Goal: Information Seeking & Learning: Learn about a topic

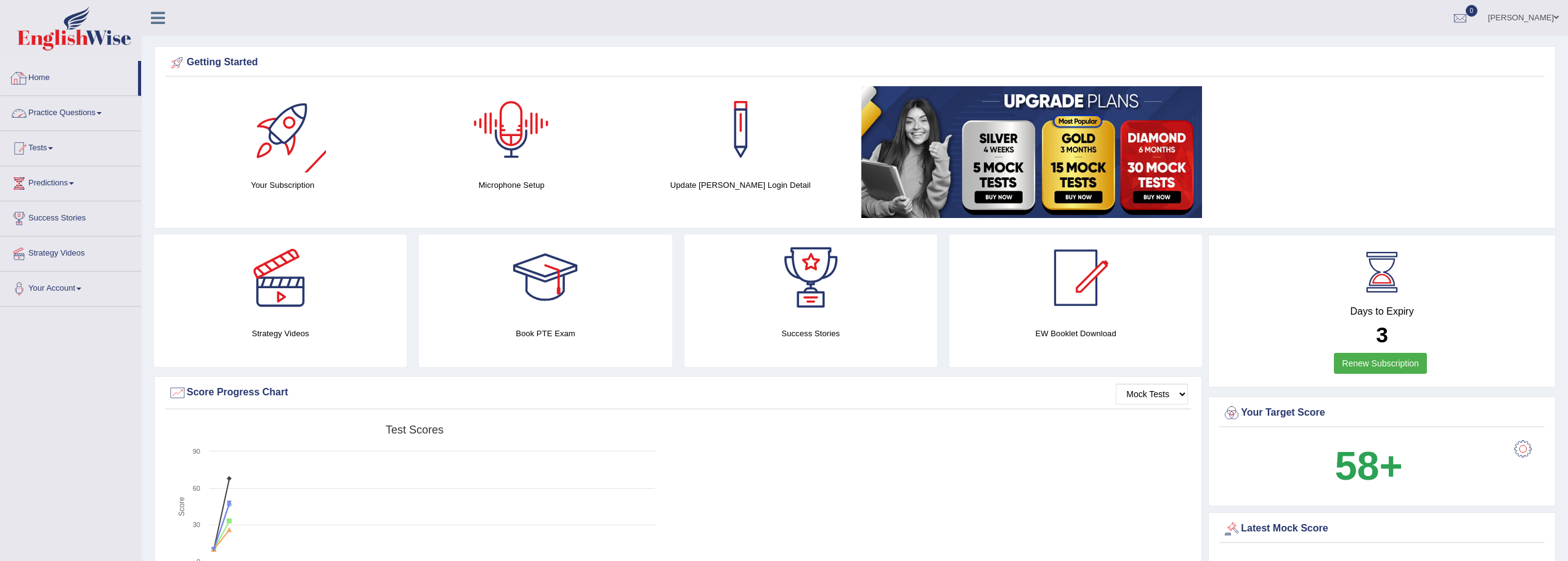
click at [82, 118] on link "Practice Questions" at bounding box center [71, 111] width 141 height 31
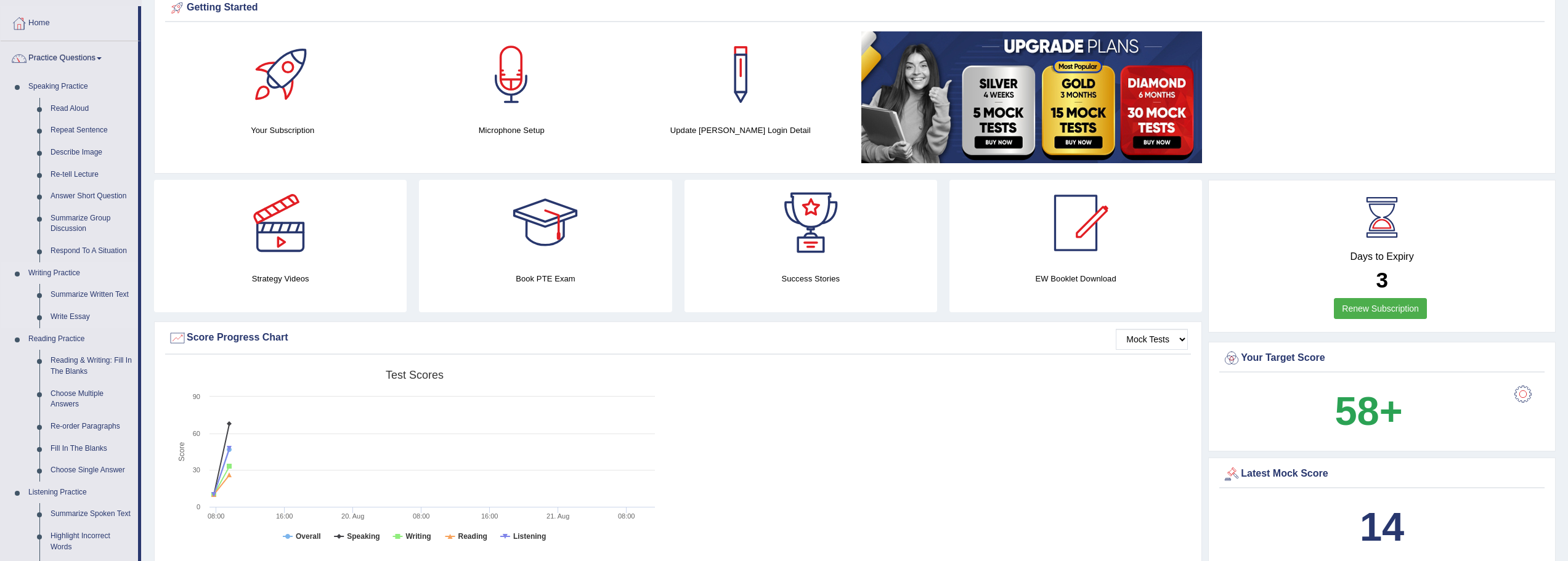
scroll to position [123, 0]
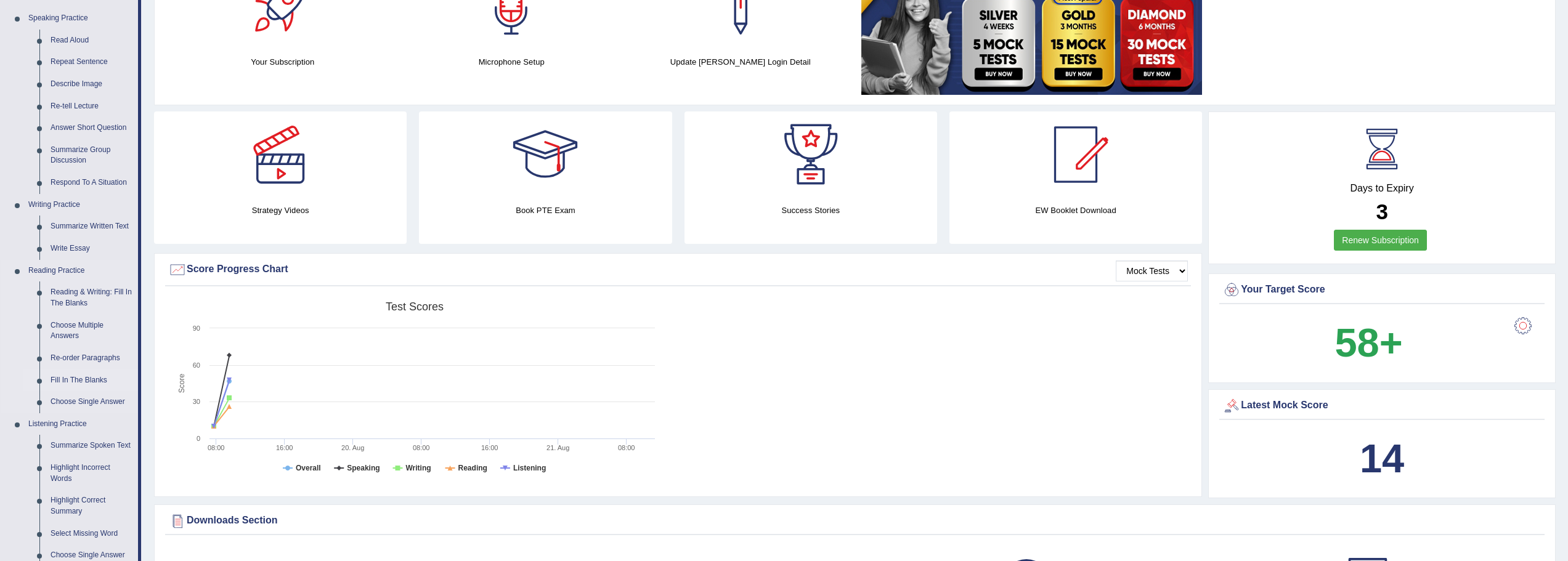
click at [84, 378] on link "Fill In The Blanks" at bounding box center [91, 380] width 93 height 22
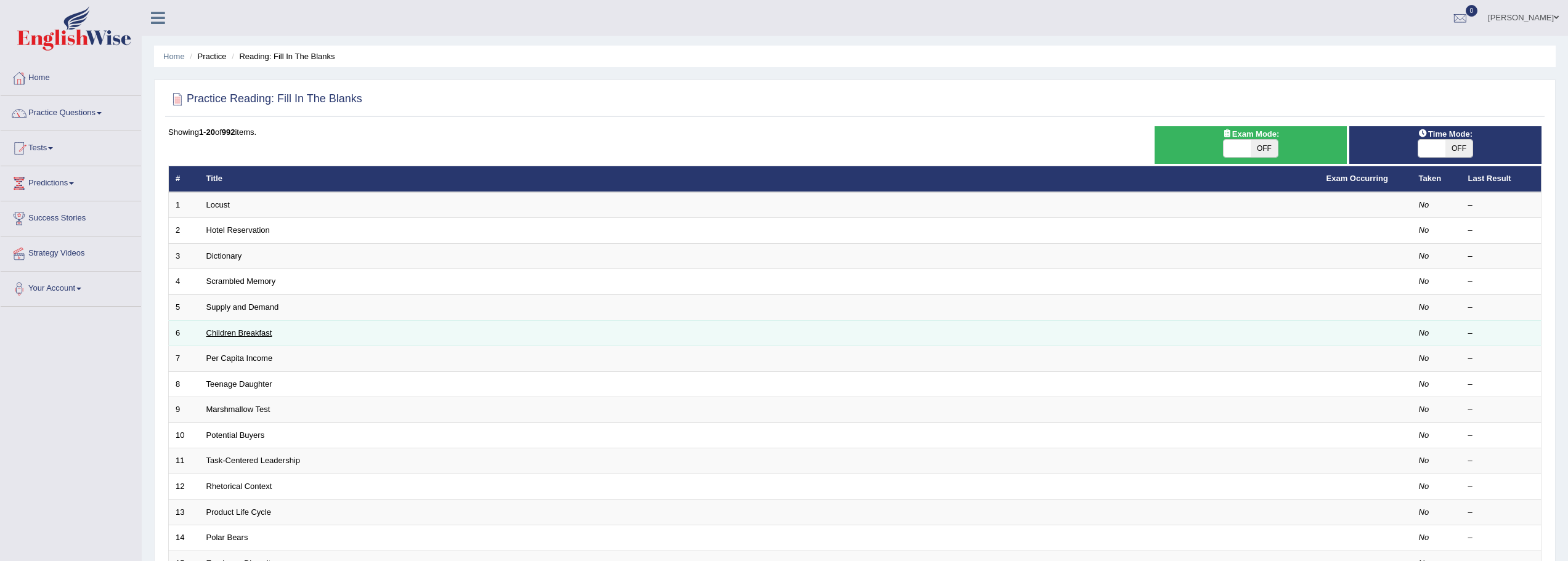
click at [234, 329] on link "Children Breakfast" at bounding box center [239, 333] width 66 height 10
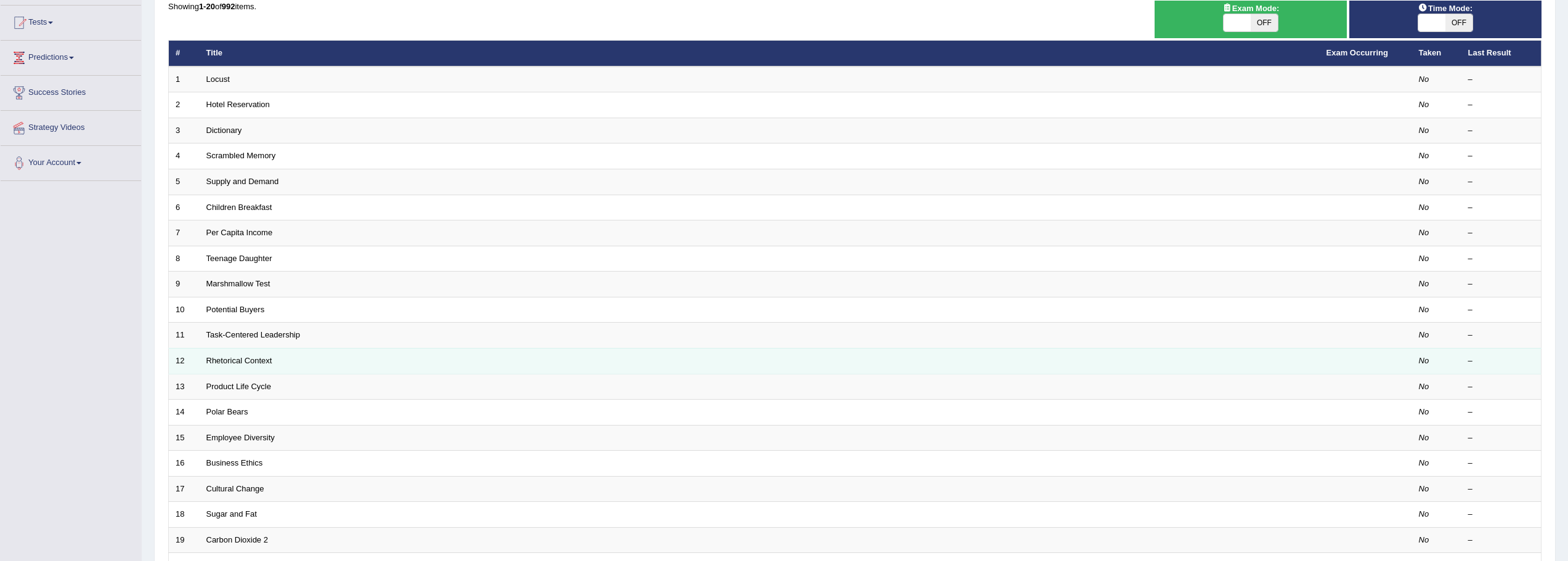
scroll to position [185, 0]
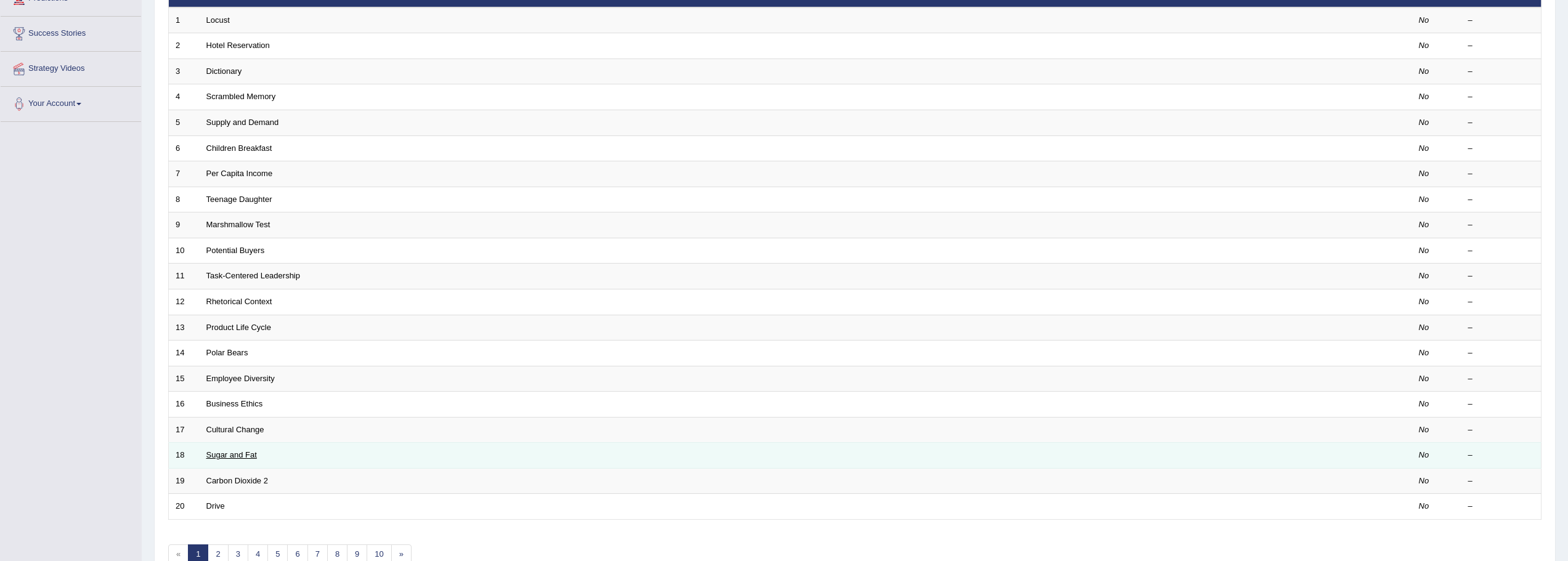
click at [239, 457] on link "Sugar and Fat" at bounding box center [232, 455] width 51 height 10
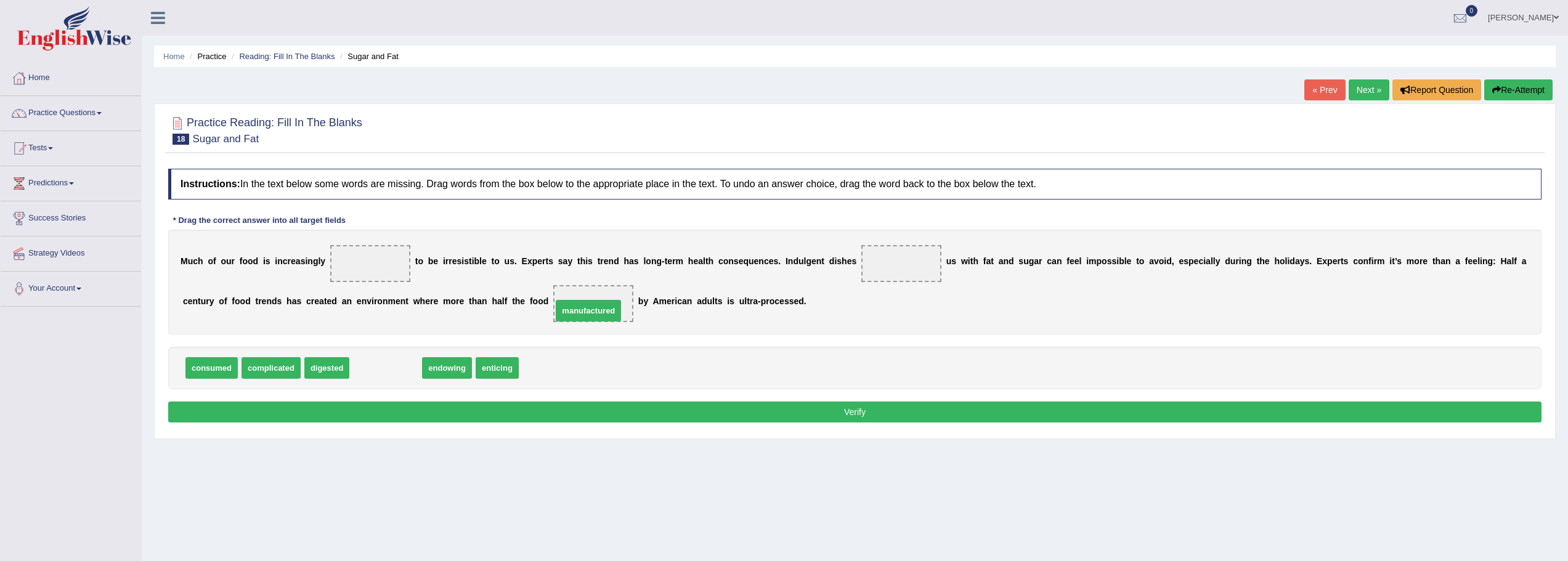
drag, startPoint x: 392, startPoint y: 368, endPoint x: 622, endPoint y: 304, distance: 238.7
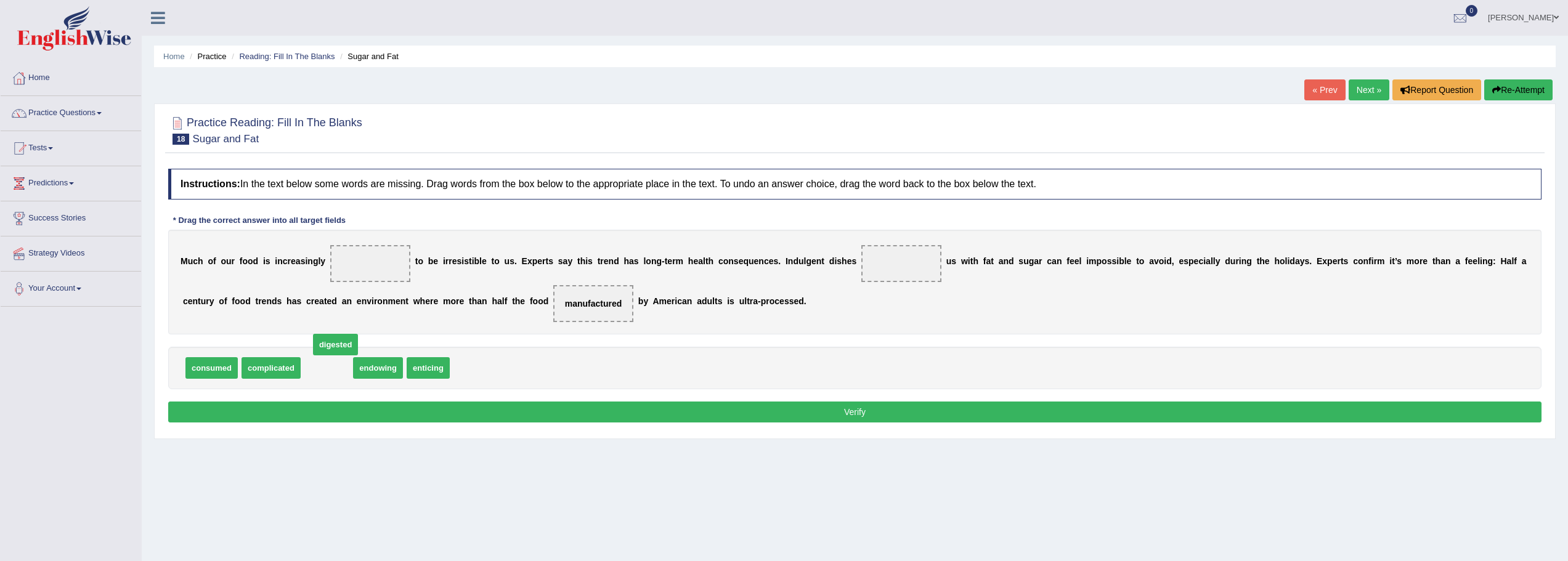
drag, startPoint x: 336, startPoint y: 368, endPoint x: 373, endPoint y: 277, distance: 98.2
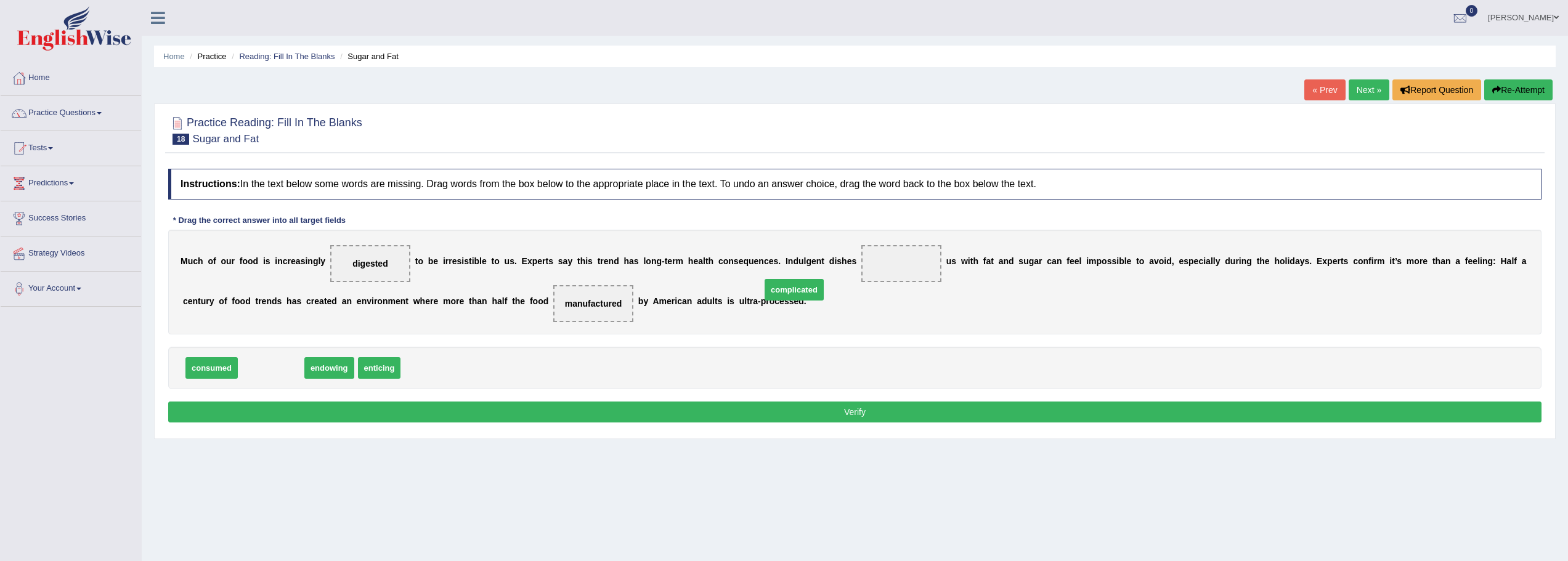
drag, startPoint x: 293, startPoint y: 364, endPoint x: 884, endPoint y: 276, distance: 597.5
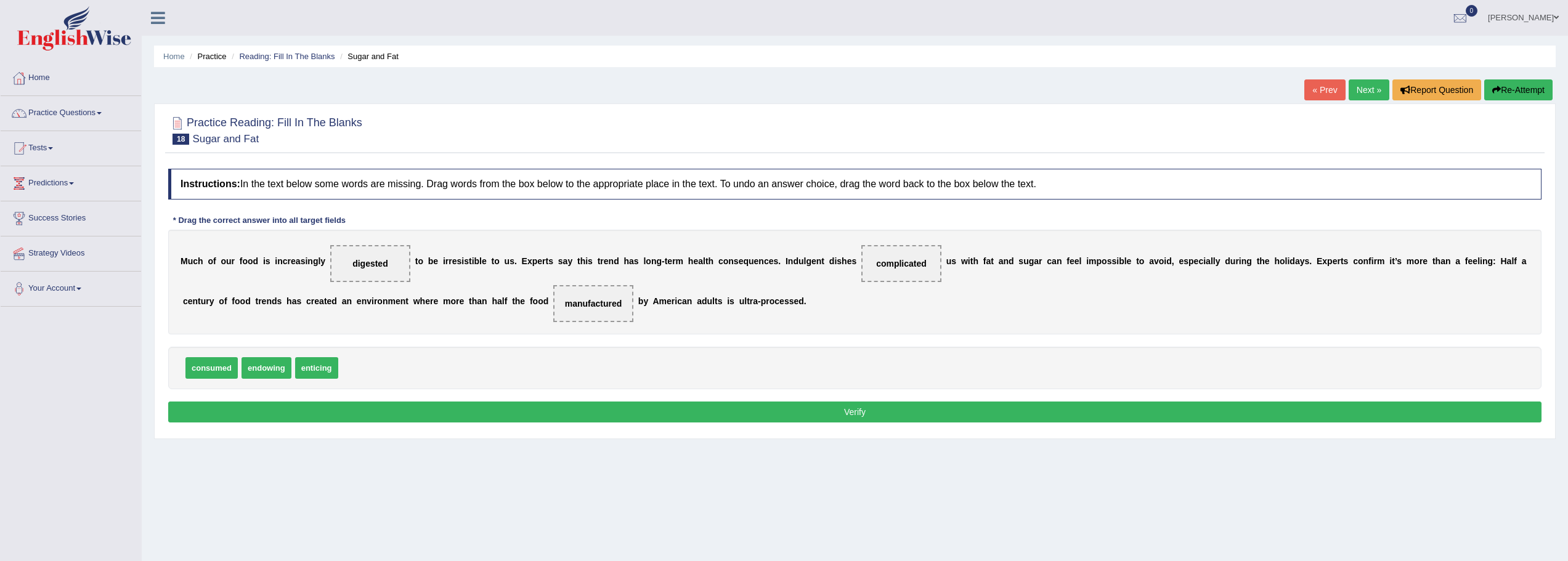
click at [1188, 405] on button "Verify" at bounding box center [854, 412] width 1373 height 21
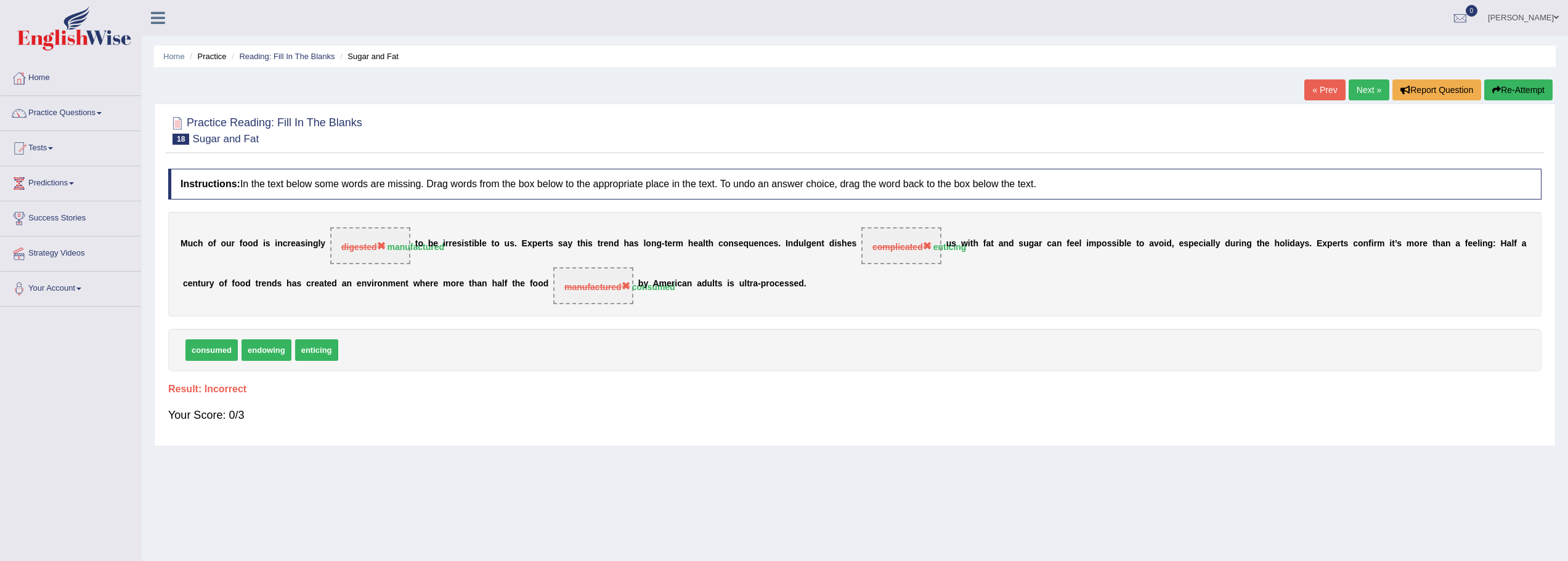
click at [1368, 94] on link "Next »" at bounding box center [1368, 90] width 40 height 21
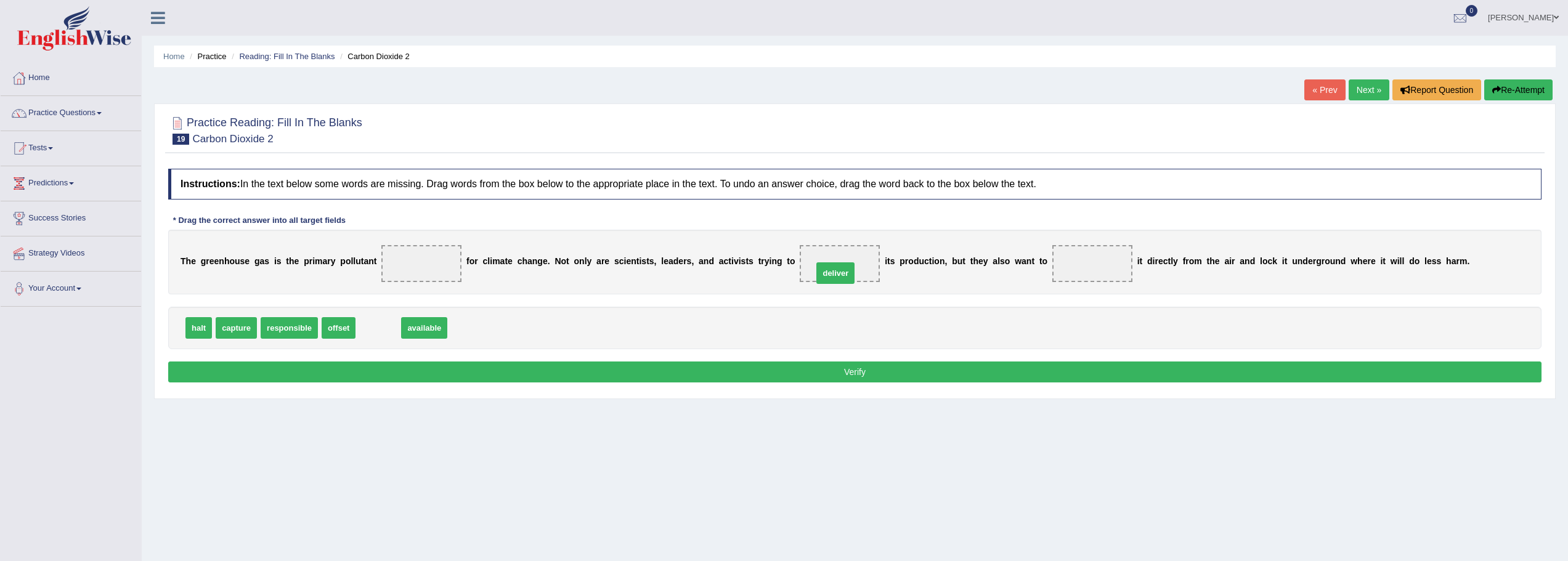
drag, startPoint x: 381, startPoint y: 329, endPoint x: 837, endPoint y: 274, distance: 459.3
drag, startPoint x: 844, startPoint y: 265, endPoint x: 1088, endPoint y: 267, distance: 244.0
drag, startPoint x: 244, startPoint y: 328, endPoint x: 833, endPoint y: 271, distance: 591.8
drag, startPoint x: 200, startPoint y: 325, endPoint x: 441, endPoint y: 273, distance: 246.5
drag, startPoint x: 398, startPoint y: 279, endPoint x: 444, endPoint y: 263, distance: 48.7
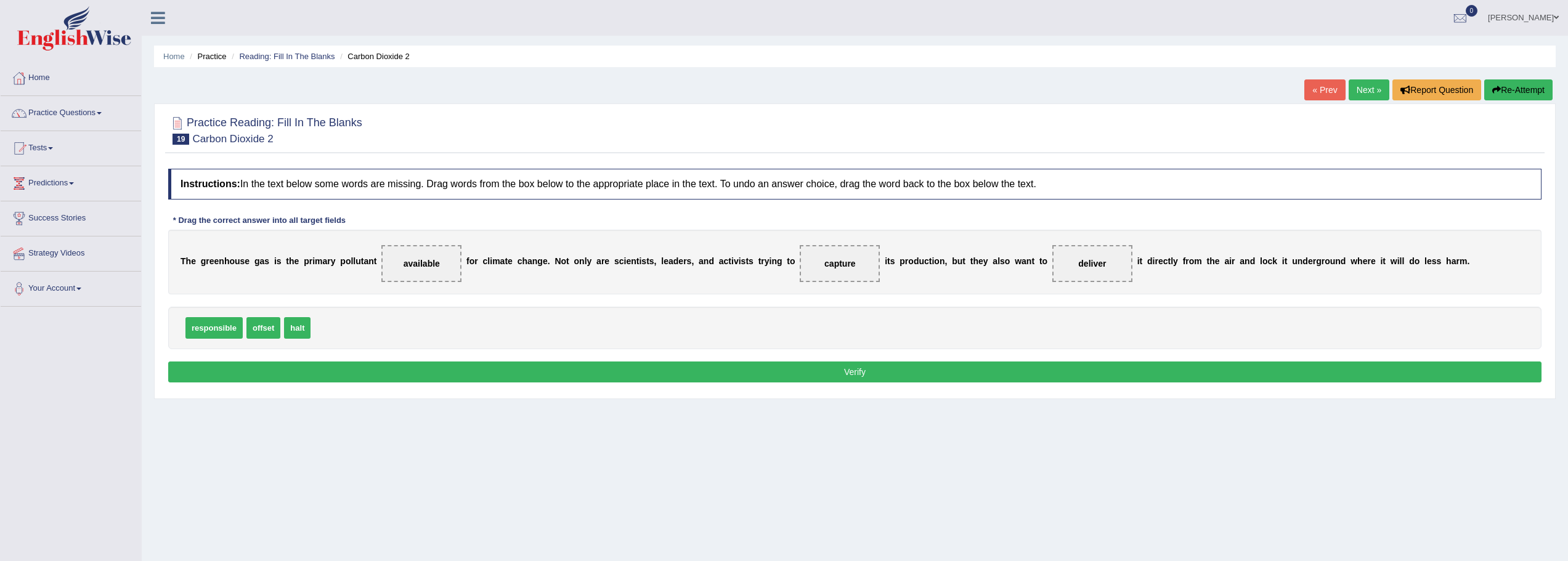
click at [1035, 365] on button "Verify" at bounding box center [854, 372] width 1373 height 21
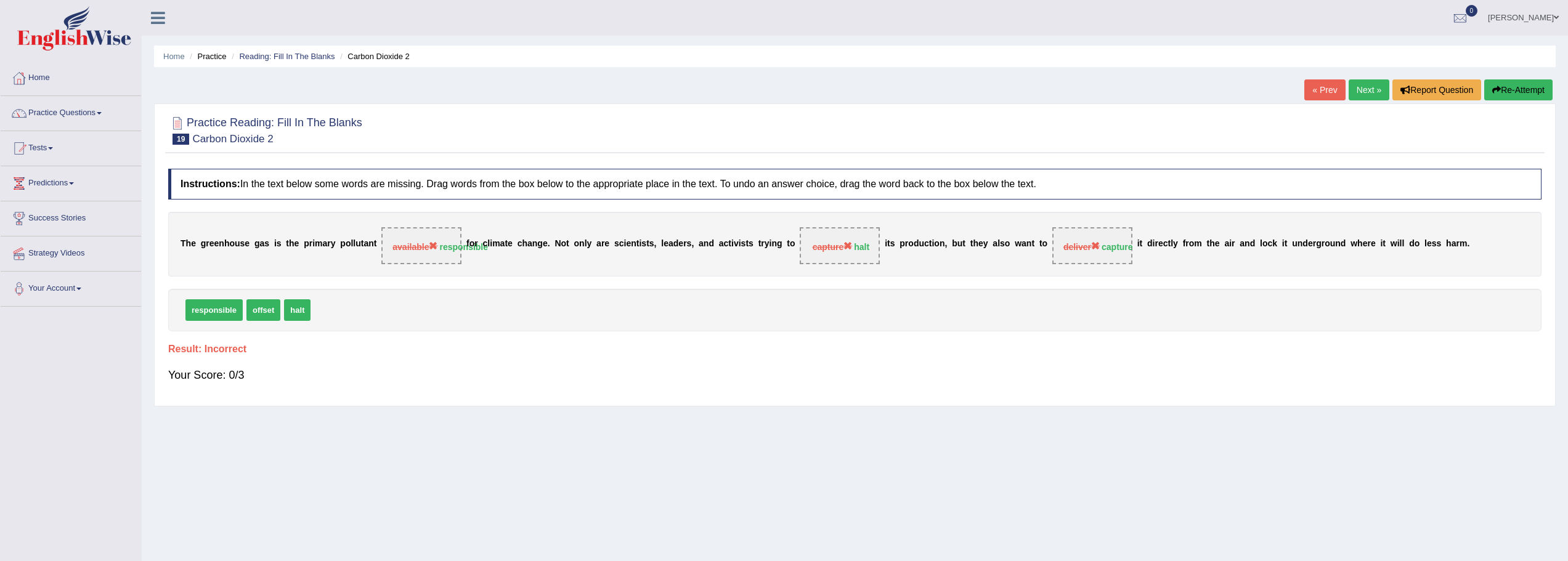
click at [1368, 87] on link "Next »" at bounding box center [1368, 90] width 40 height 21
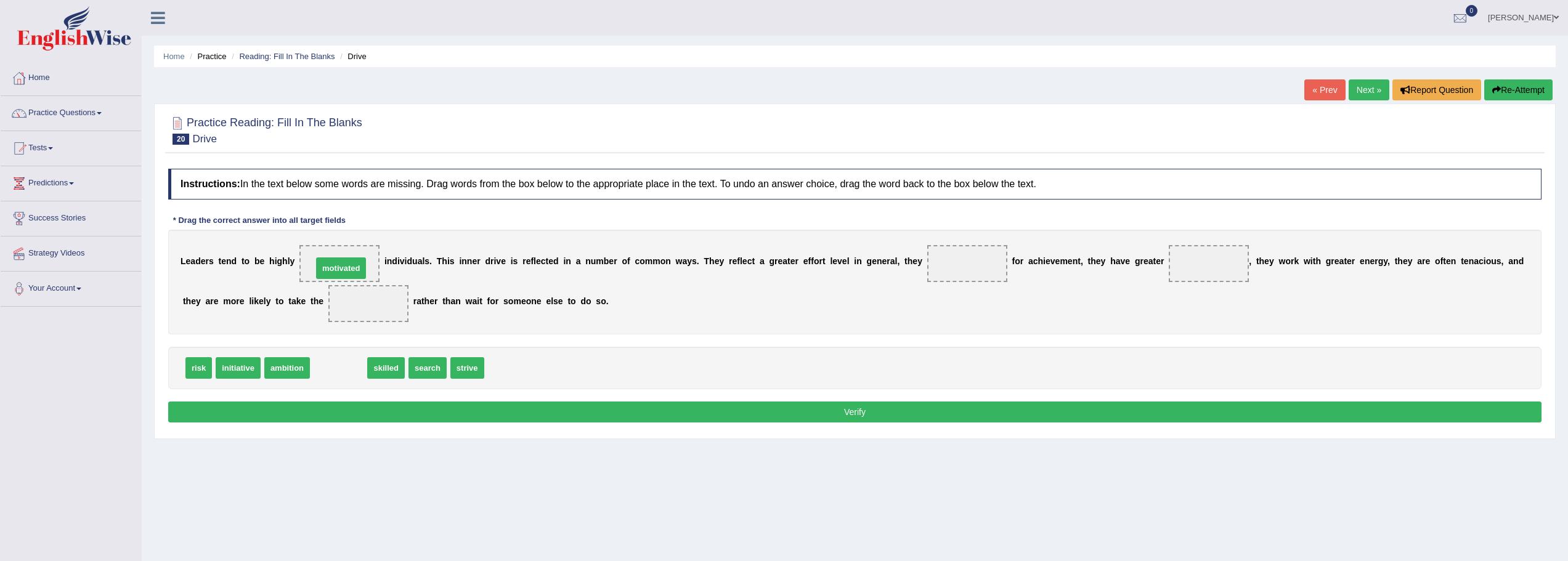
drag, startPoint x: 346, startPoint y: 369, endPoint x: 346, endPoint y: 260, distance: 109.0
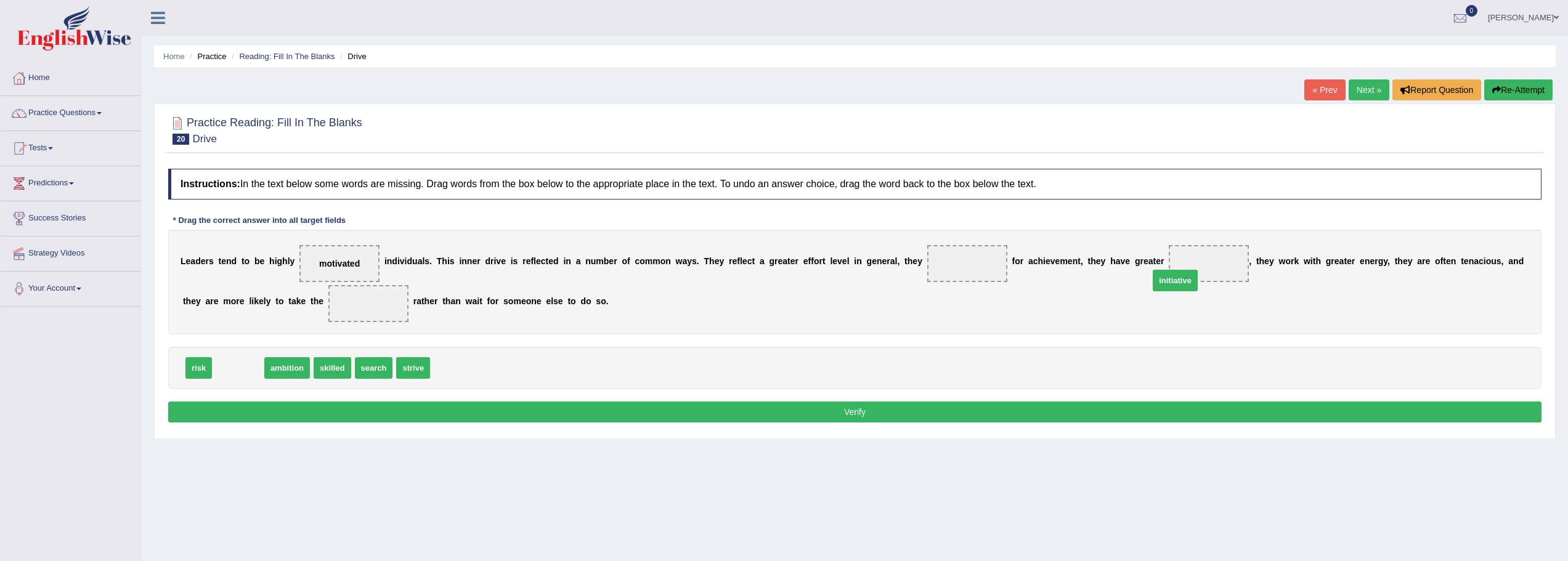
drag, startPoint x: 328, startPoint y: 348, endPoint x: 1214, endPoint y: 263, distance: 890.1
drag, startPoint x: 226, startPoint y: 369, endPoint x: 356, endPoint y: 301, distance: 146.7
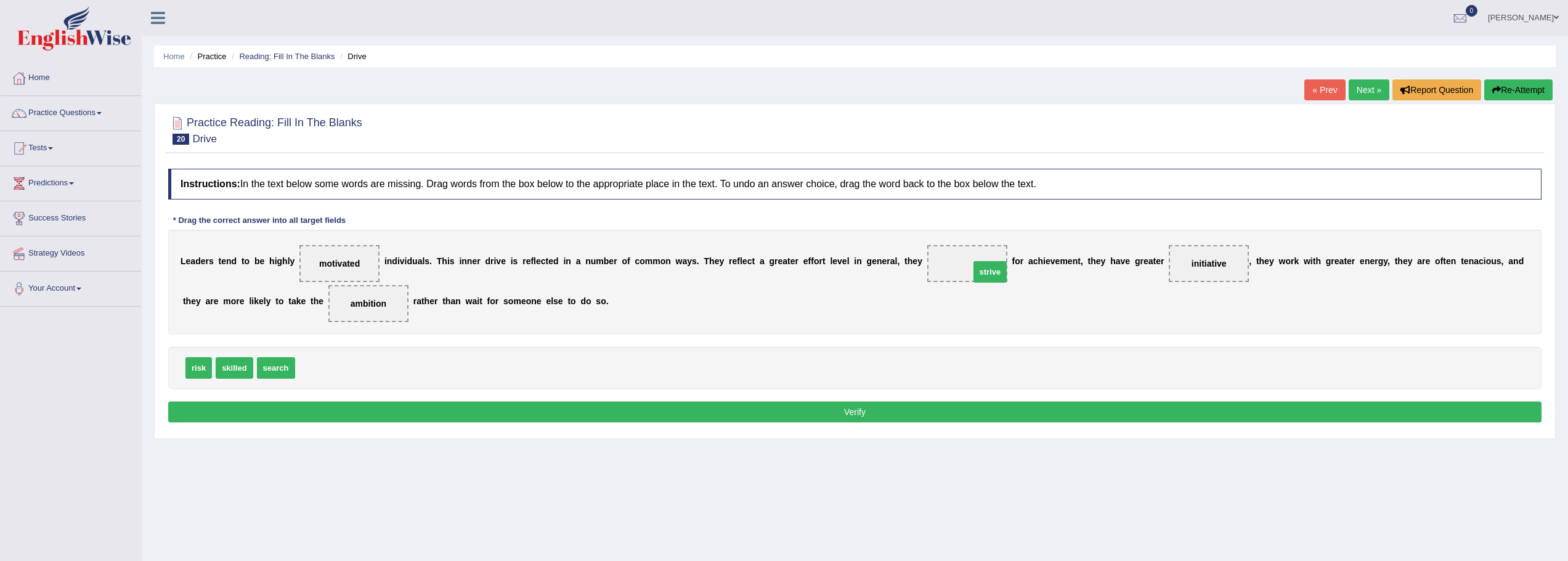
drag, startPoint x: 319, startPoint y: 369, endPoint x: 1026, endPoint y: 274, distance: 713.4
click at [1007, 272] on span "strive" at bounding box center [990, 271] width 34 height 22
drag, startPoint x: 325, startPoint y: 368, endPoint x: 993, endPoint y: 265, distance: 675.9
click at [1159, 415] on button "Verify" at bounding box center [854, 412] width 1373 height 21
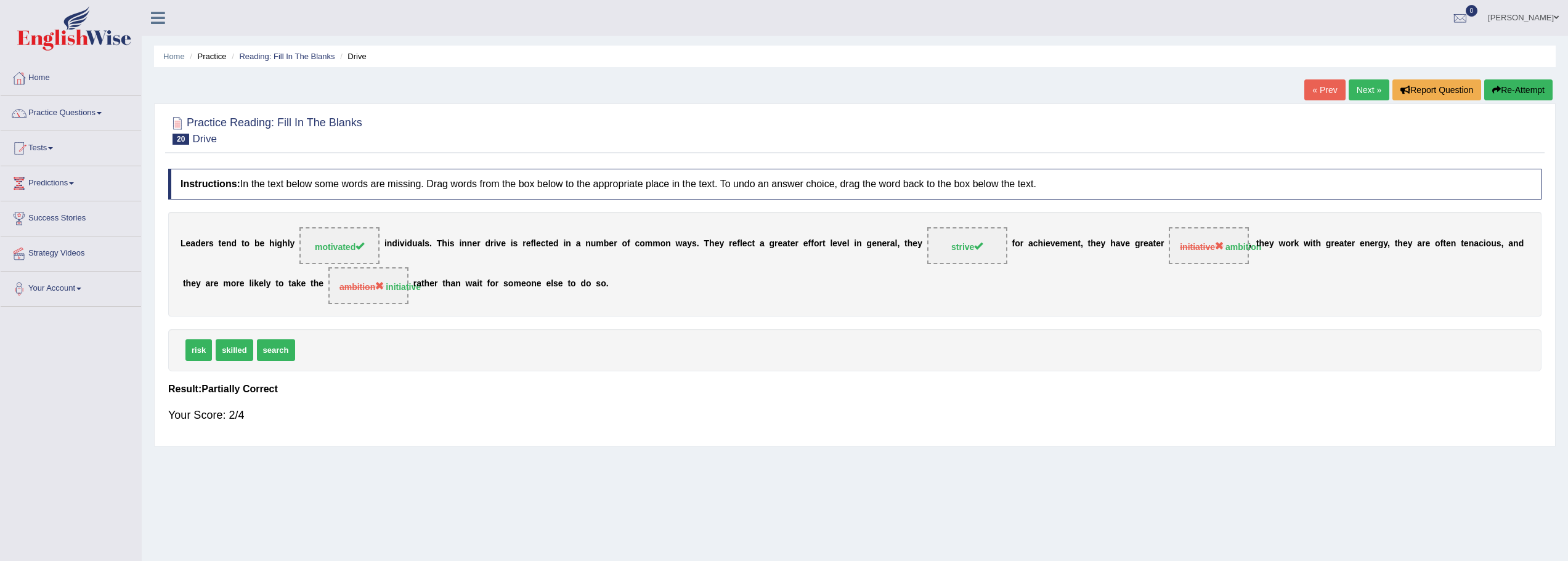
click at [1363, 94] on link "Next »" at bounding box center [1368, 90] width 40 height 21
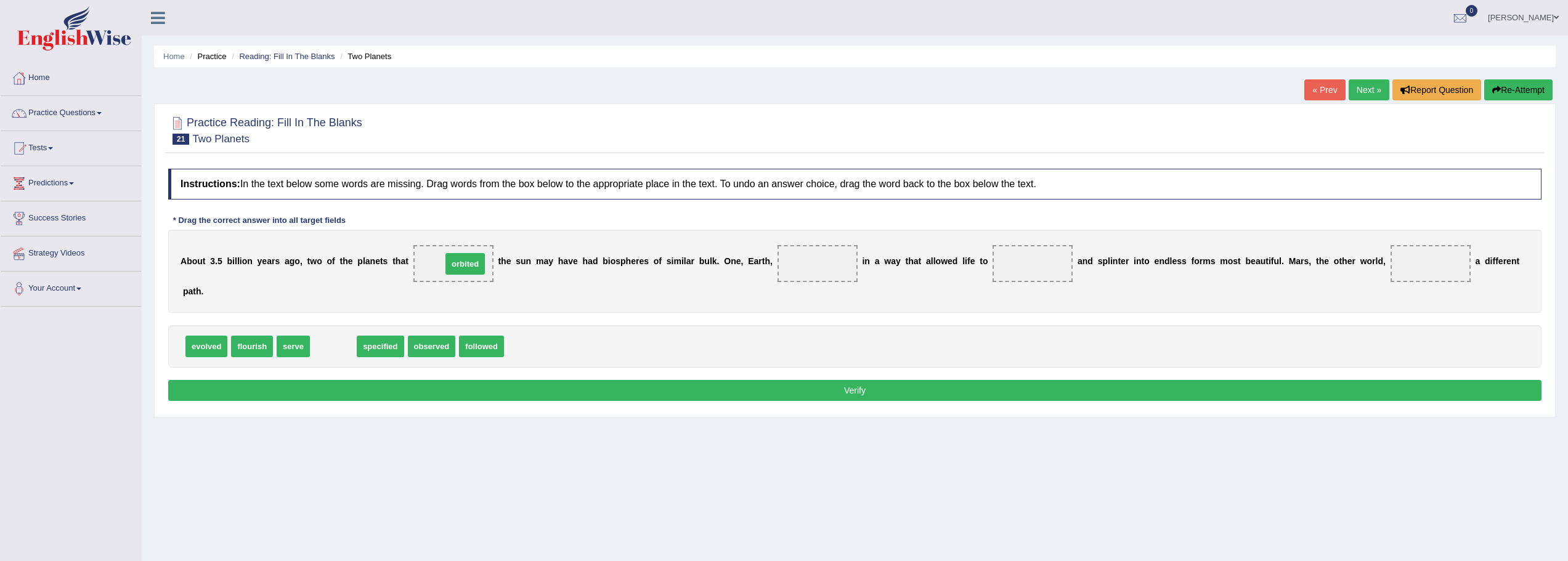
drag, startPoint x: 334, startPoint y: 348, endPoint x: 468, endPoint y: 263, distance: 158.7
drag, startPoint x: 261, startPoint y: 348, endPoint x: 1030, endPoint y: 275, distance: 772.5
drag, startPoint x: 338, startPoint y: 348, endPoint x: 808, endPoint y: 280, distance: 474.9
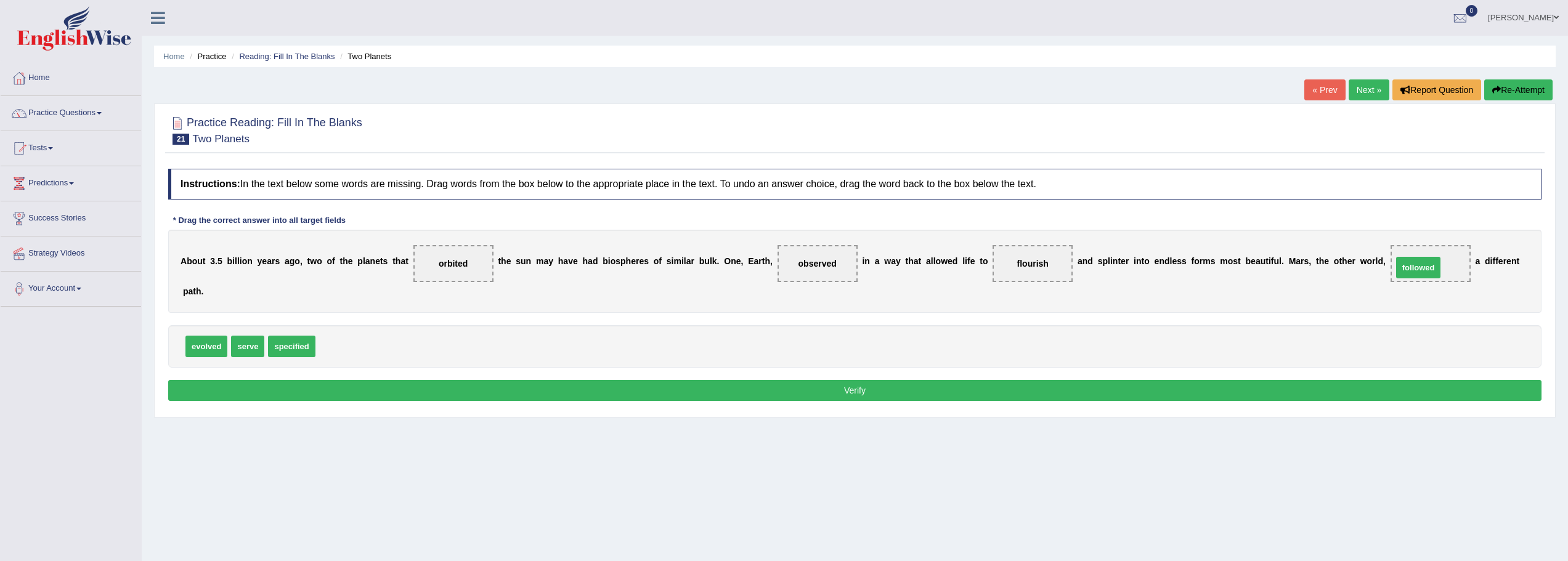
drag, startPoint x: 339, startPoint y: 348, endPoint x: 1418, endPoint y: 270, distance: 1081.8
click at [1307, 388] on button "Verify" at bounding box center [854, 390] width 1373 height 21
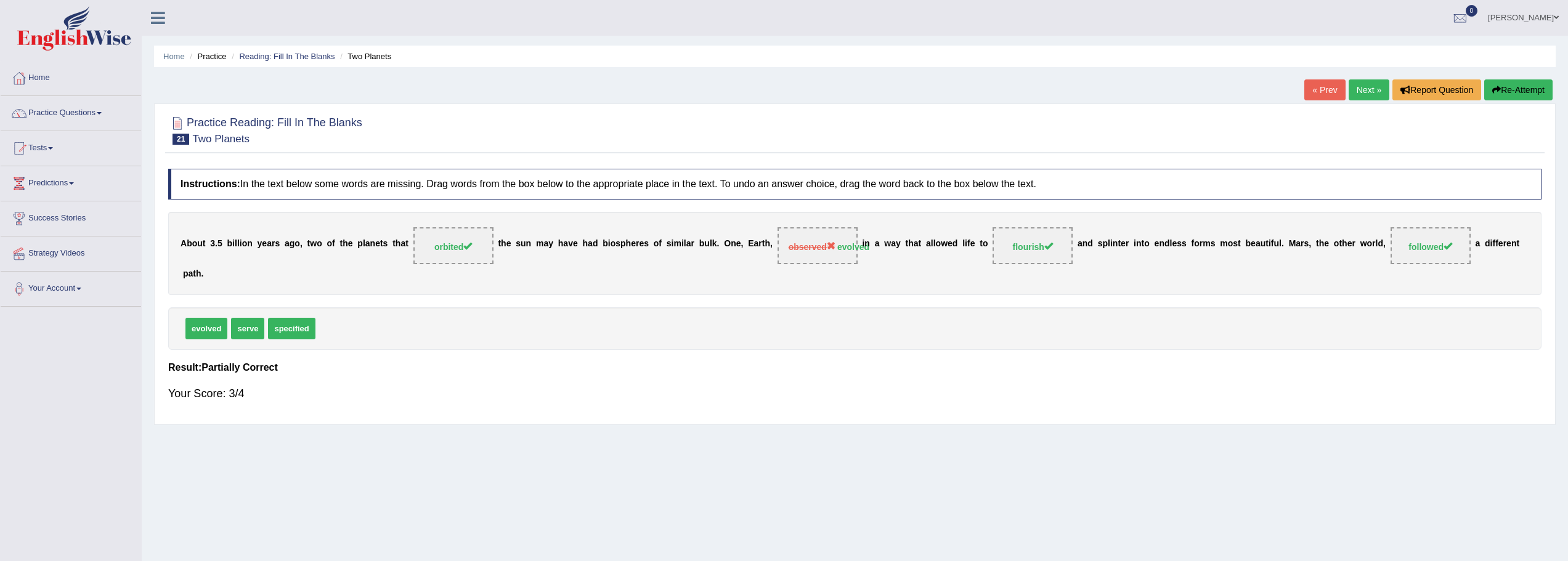
click at [1360, 95] on link "Next »" at bounding box center [1368, 90] width 40 height 21
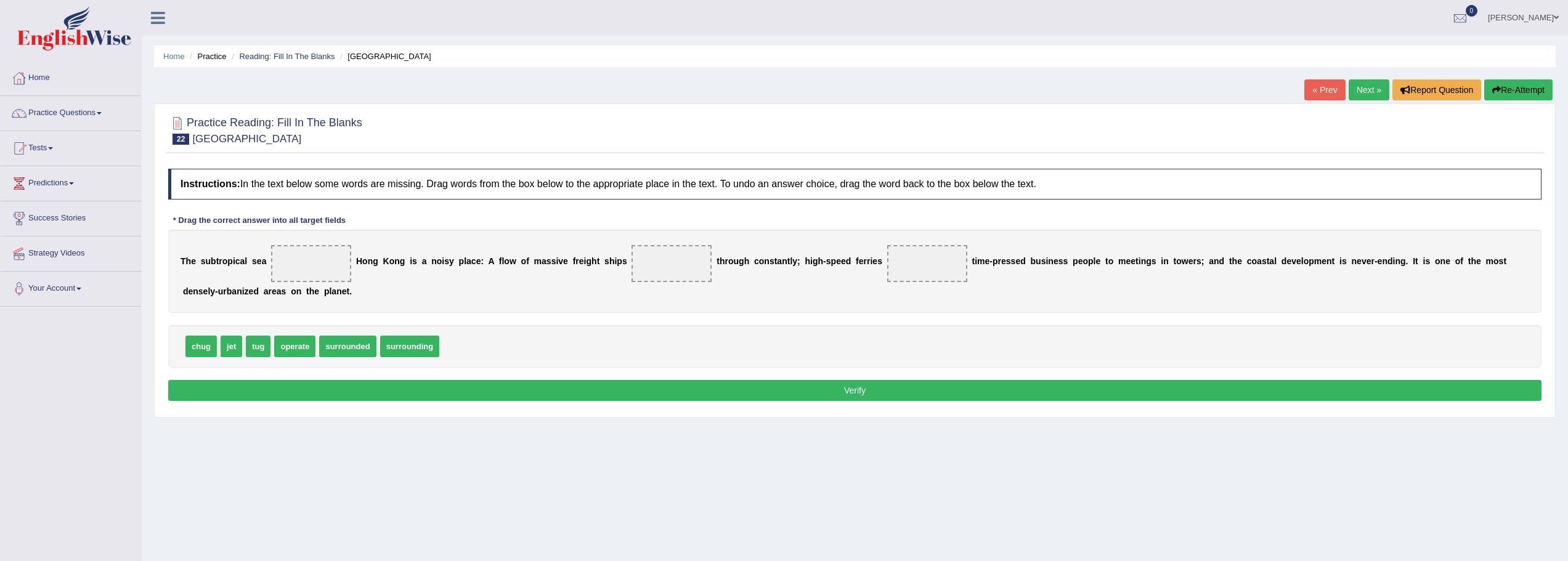
click at [1322, 97] on link "« Prev" at bounding box center [1324, 90] width 40 height 21
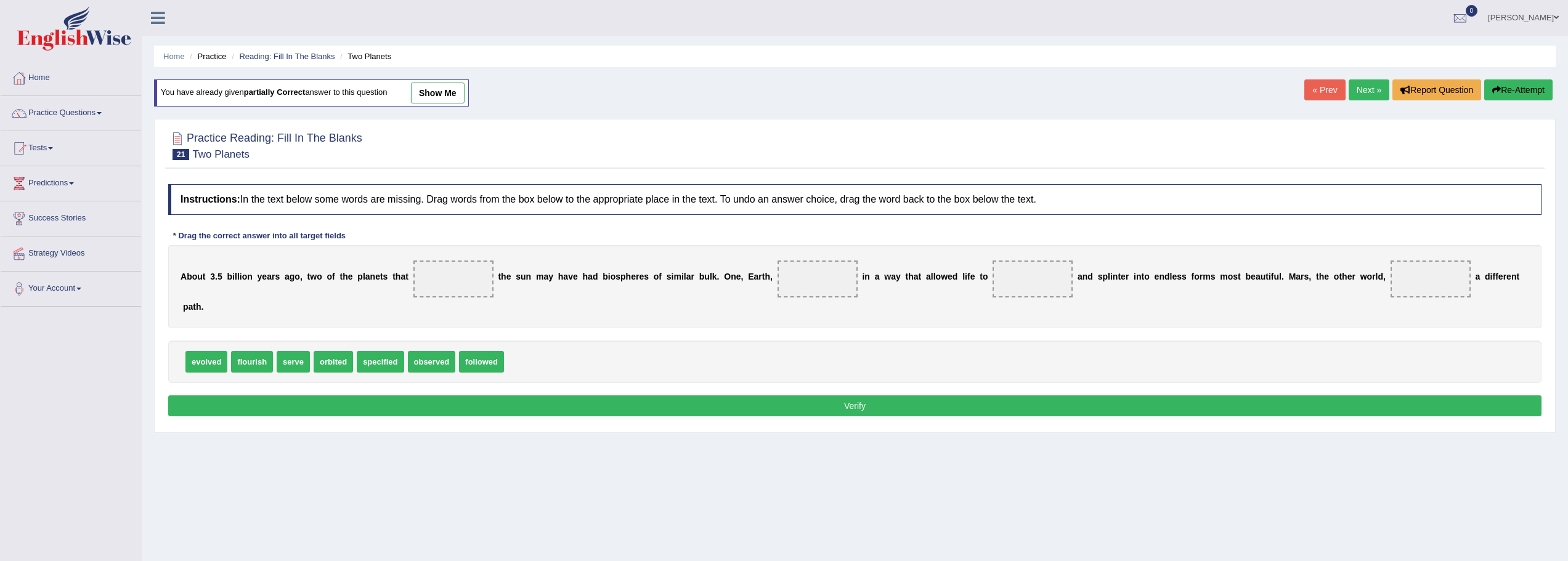
click at [1320, 92] on link "« Prev" at bounding box center [1324, 90] width 40 height 21
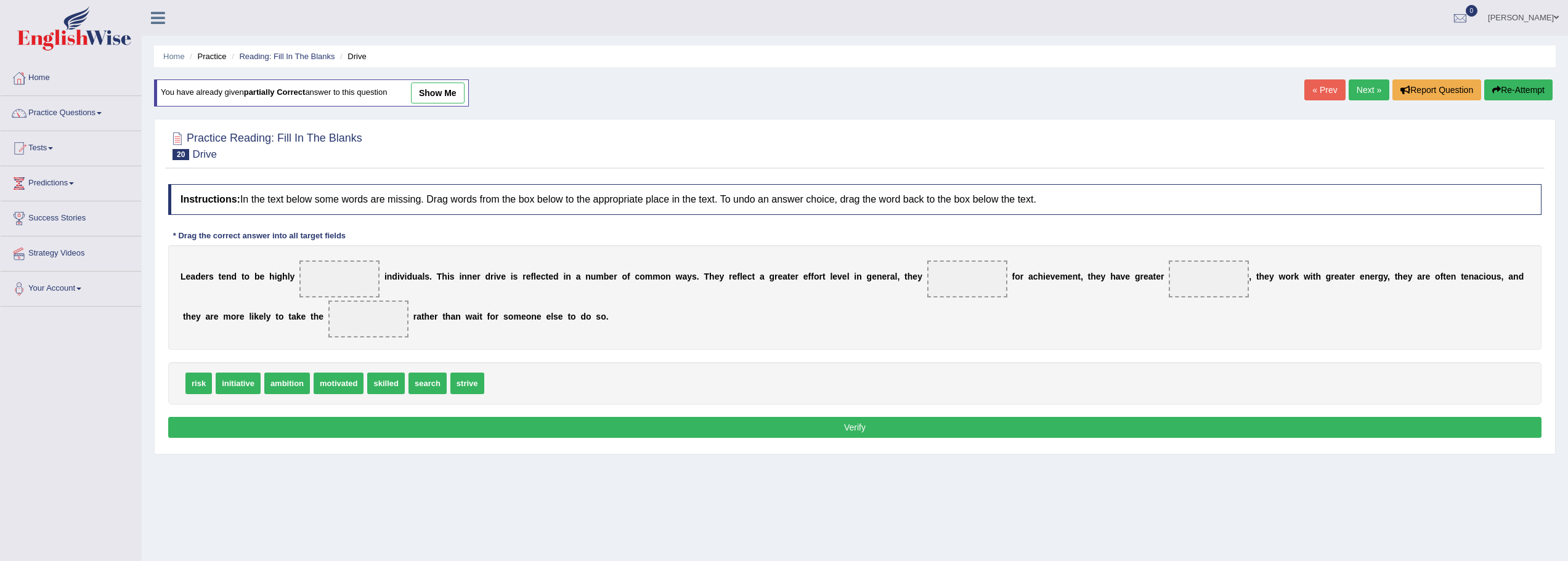
click at [1360, 89] on link "Next »" at bounding box center [1368, 90] width 40 height 21
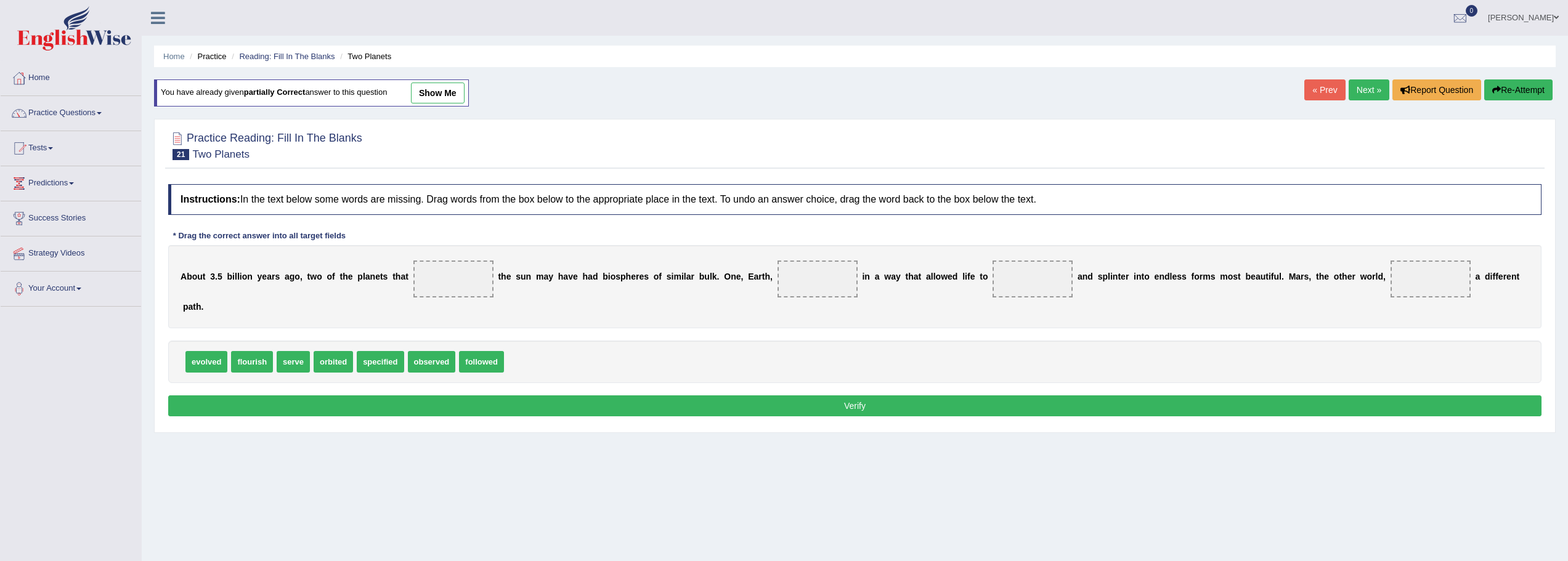
click at [1354, 91] on link "Next »" at bounding box center [1368, 90] width 40 height 21
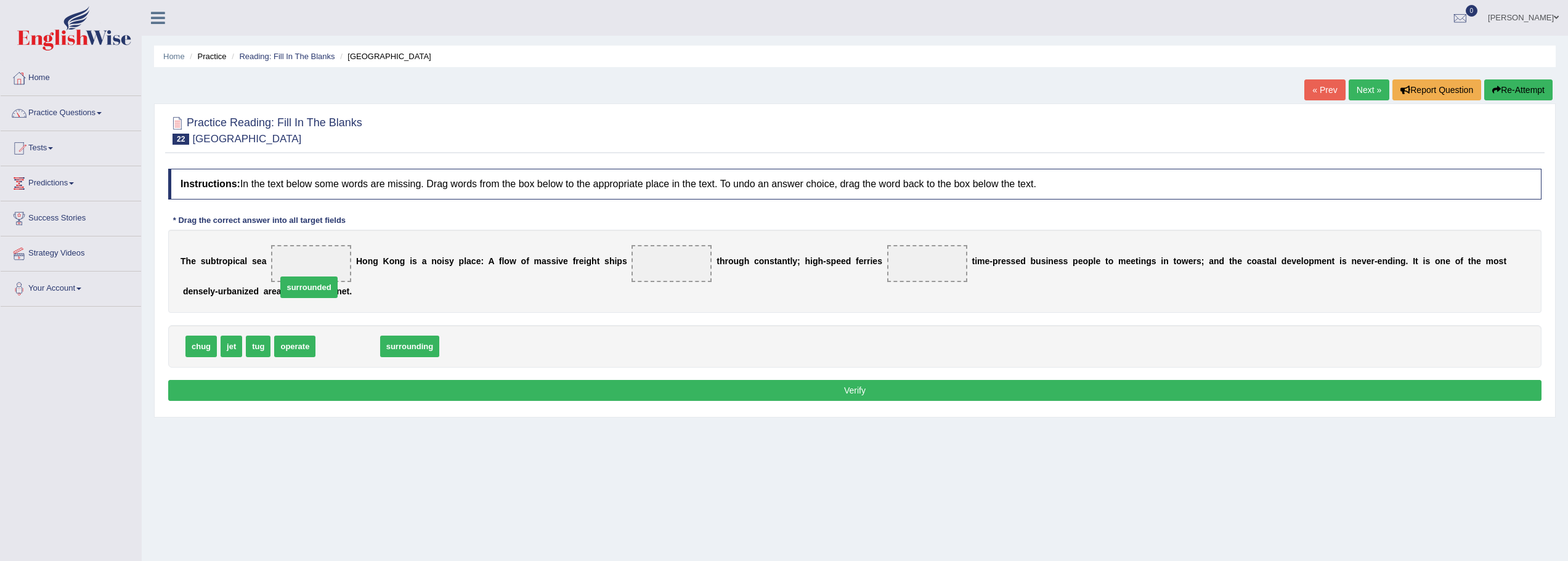
drag, startPoint x: 340, startPoint y: 334, endPoint x: 304, endPoint y: 274, distance: 70.0
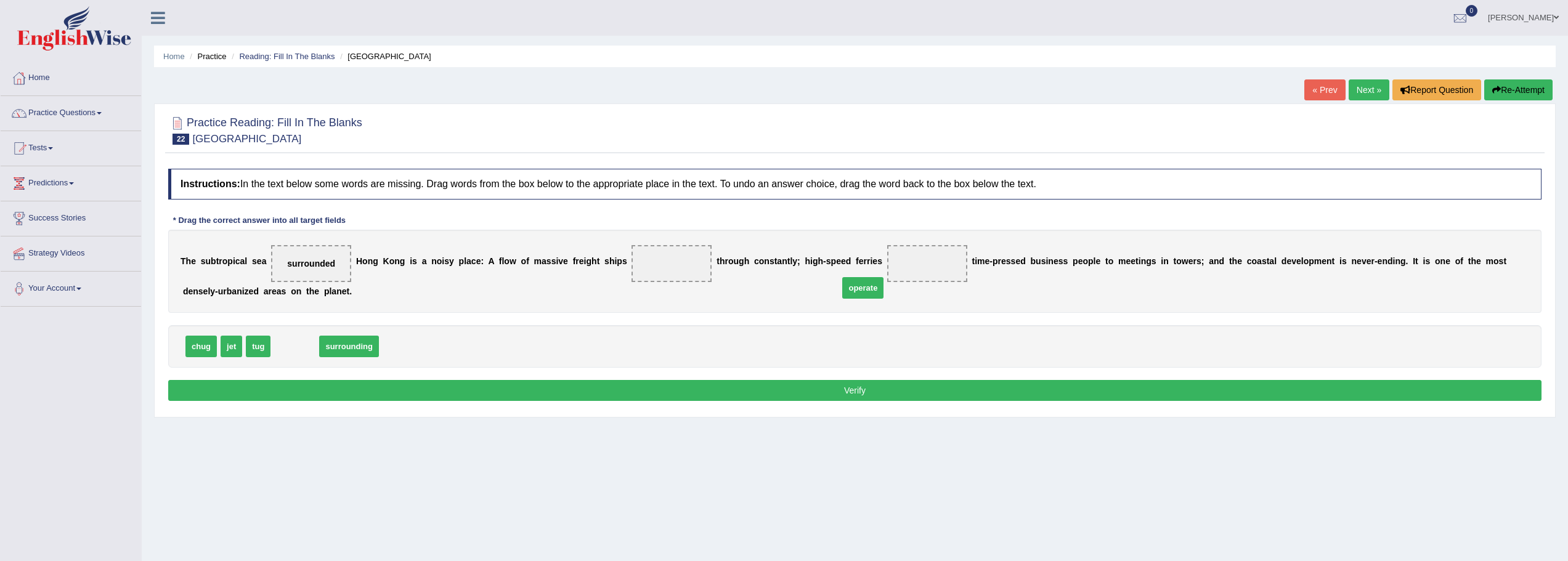
drag, startPoint x: 424, startPoint y: 331, endPoint x: 934, endPoint y: 271, distance: 513.5
drag, startPoint x: 511, startPoint y: 340, endPoint x: 338, endPoint y: 355, distance: 173.6
drag, startPoint x: 234, startPoint y: 348, endPoint x: 673, endPoint y: 268, distance: 446.2
click at [769, 384] on button "Verify" at bounding box center [854, 390] width 1373 height 21
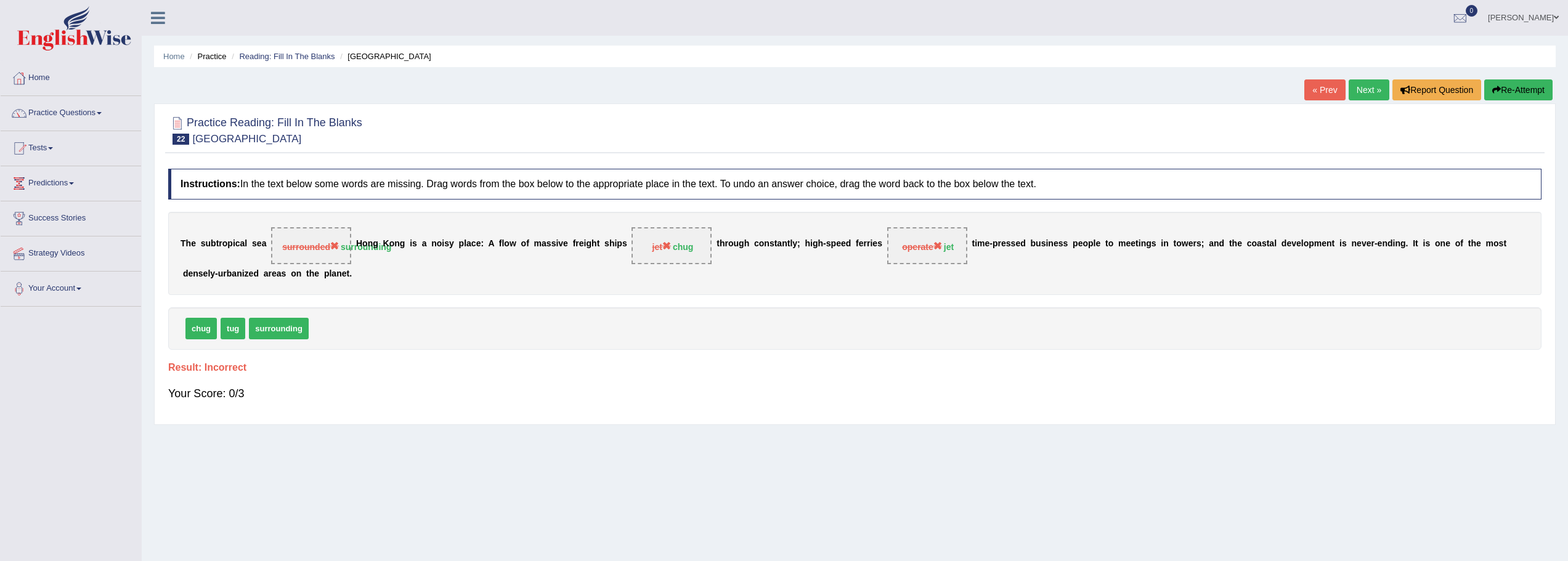
click at [1351, 87] on link "Next »" at bounding box center [1368, 90] width 40 height 21
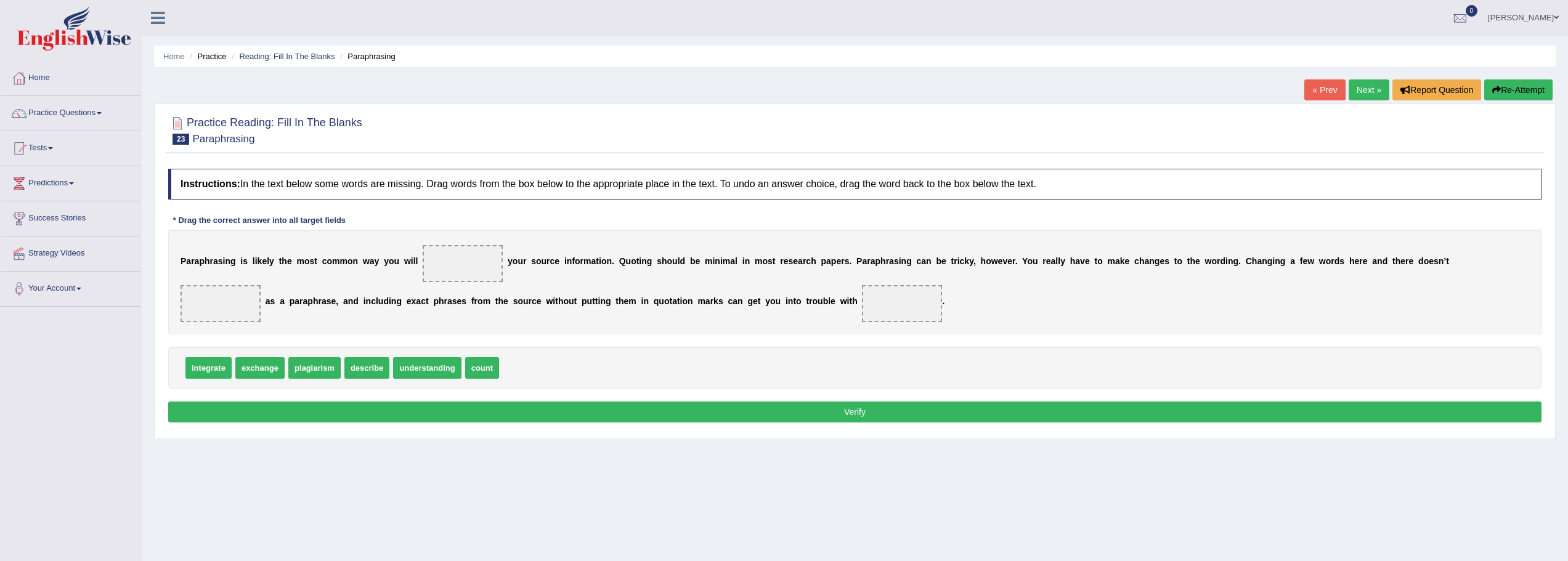
click at [361, 369] on span "describe" at bounding box center [367, 368] width 45 height 22
drag, startPoint x: 361, startPoint y: 369, endPoint x: 452, endPoint y: 270, distance: 134.5
drag, startPoint x: 215, startPoint y: 369, endPoint x: 228, endPoint y: 308, distance: 62.4
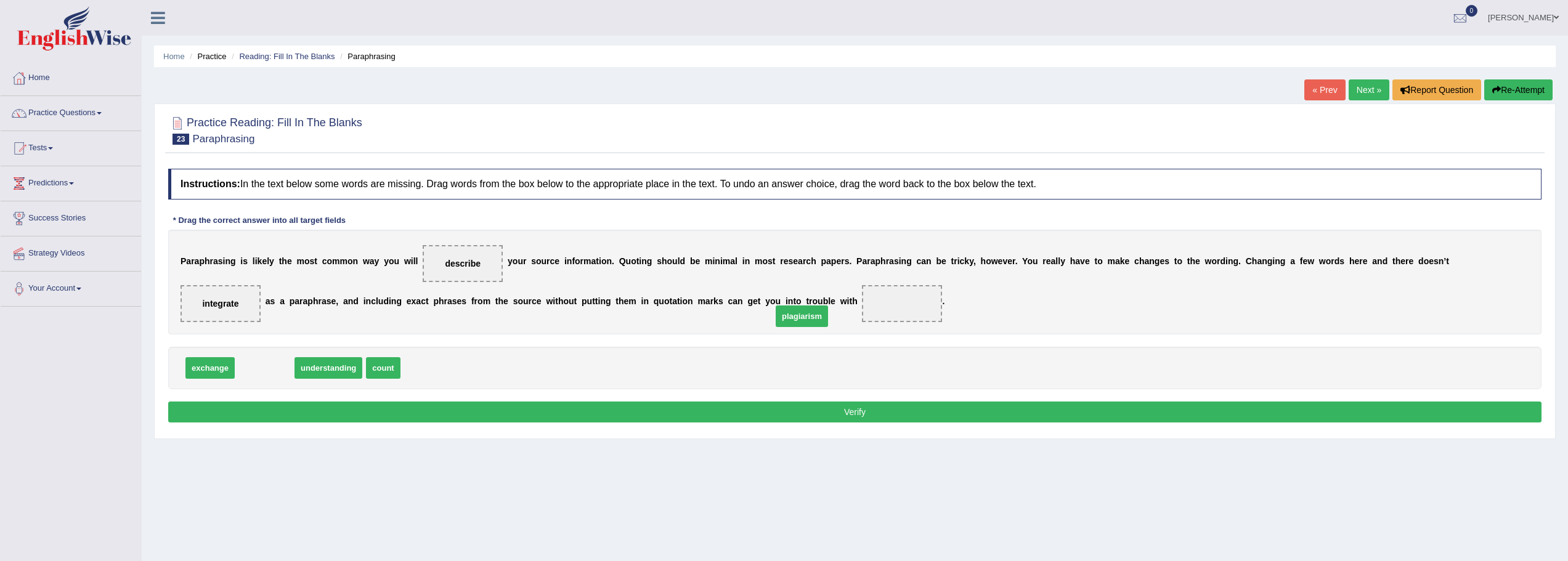
drag, startPoint x: 259, startPoint y: 367, endPoint x: 886, endPoint y: 305, distance: 630.1
click at [865, 410] on button "Verify" at bounding box center [854, 412] width 1373 height 21
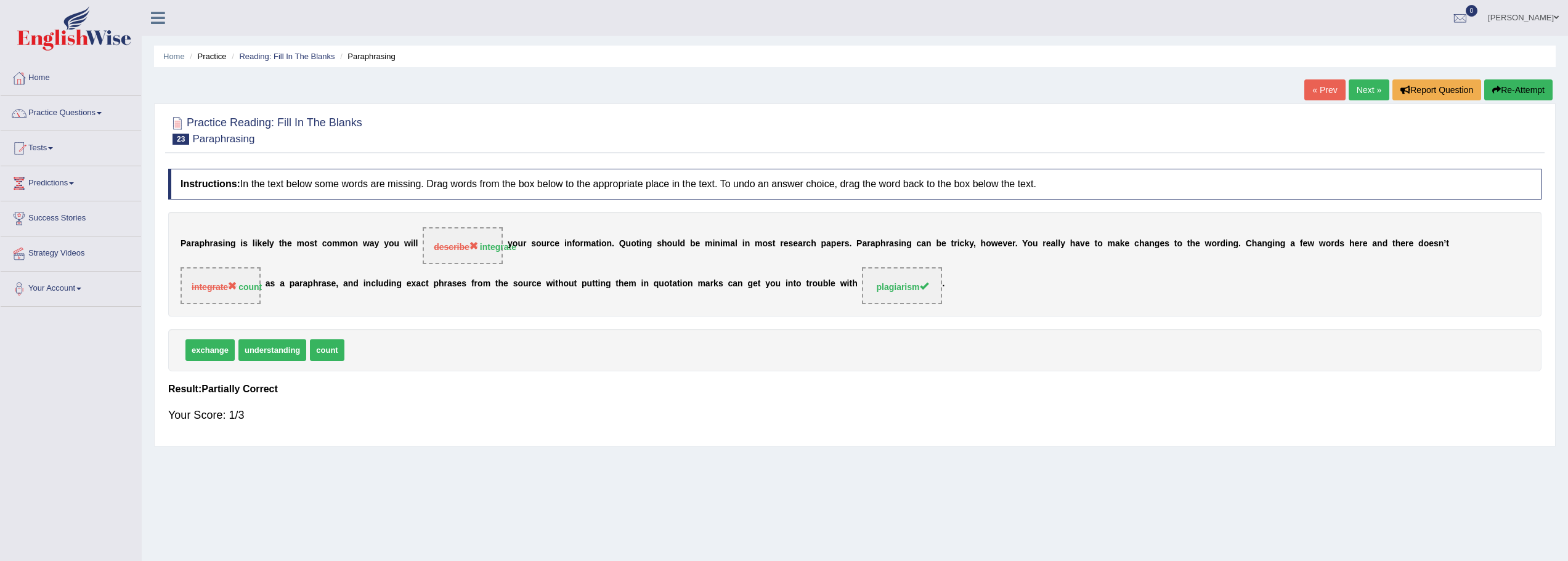
click at [1365, 95] on link "Next »" at bounding box center [1368, 90] width 40 height 21
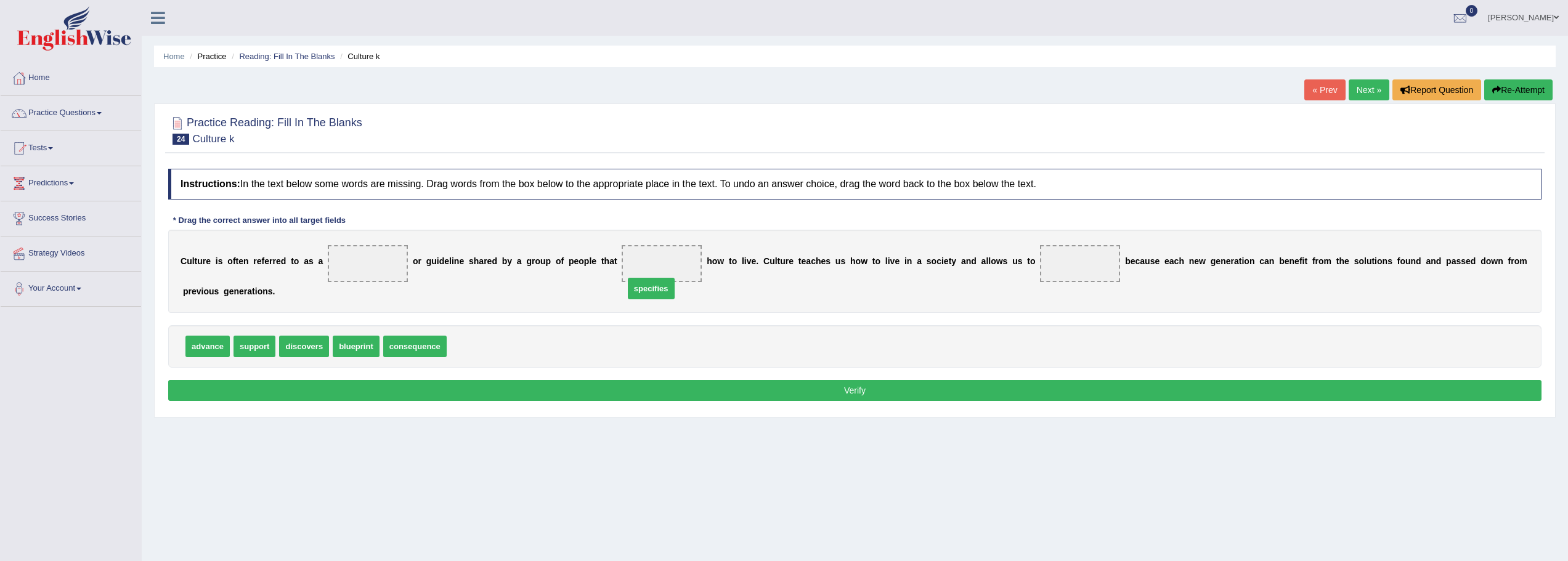
drag, startPoint x: 486, startPoint y: 348, endPoint x: 675, endPoint y: 281, distance: 200.5
drag, startPoint x: 259, startPoint y: 350, endPoint x: 1102, endPoint y: 265, distance: 847.3
drag, startPoint x: 1097, startPoint y: 261, endPoint x: 700, endPoint y: 241, distance: 397.5
click at [676, 242] on div "C u l t u r e i s o f t e n r e f e r r e d t o a s a o r g u i d e l i n e s h…" at bounding box center [854, 271] width 1373 height 83
drag, startPoint x: 1082, startPoint y: 270, endPoint x: 1008, endPoint y: 291, distance: 76.9
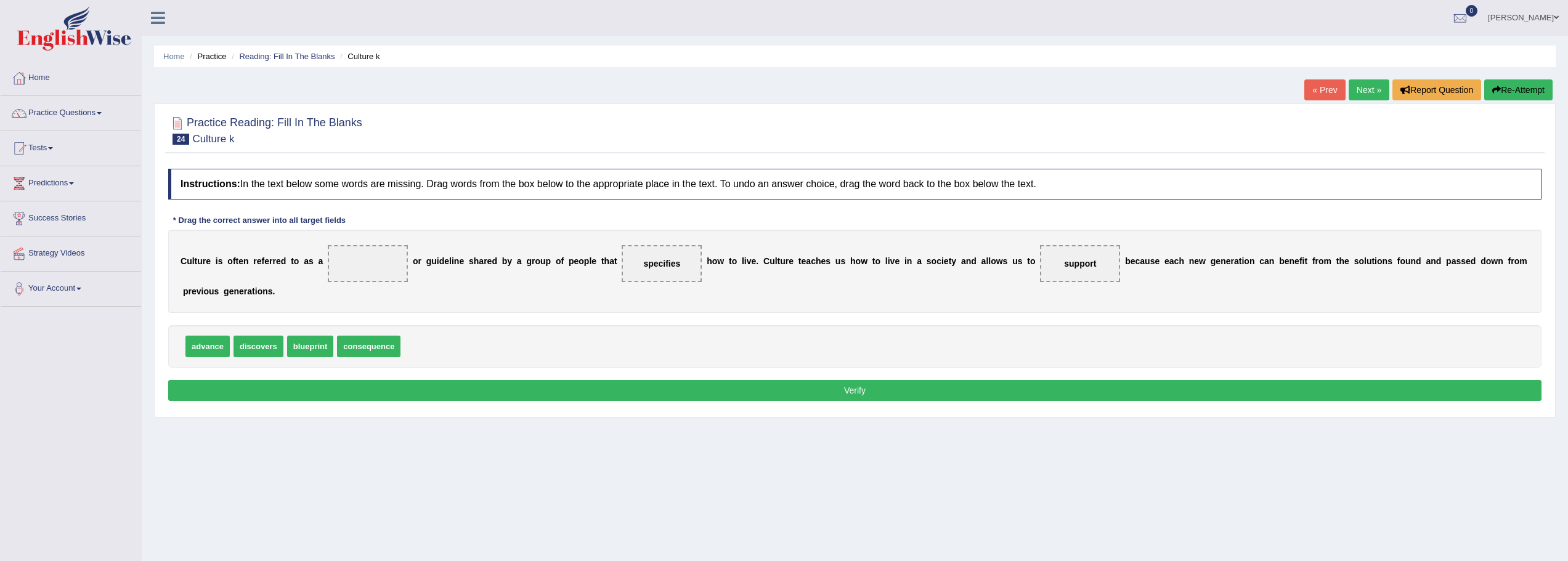
click at [1008, 292] on div "C u l t u r e i s o f t e n r e f e r r e d t o a s a o r g u i d e l i n e s h…" at bounding box center [854, 271] width 1373 height 83
drag, startPoint x: 1078, startPoint y: 265, endPoint x: 361, endPoint y: 270, distance: 717.0
drag, startPoint x: 257, startPoint y: 347, endPoint x: 1079, endPoint y: 269, distance: 825.7
drag, startPoint x: 1082, startPoint y: 263, endPoint x: 477, endPoint y: 339, distance: 609.8
drag, startPoint x: 324, startPoint y: 346, endPoint x: 1054, endPoint y: 276, distance: 733.3
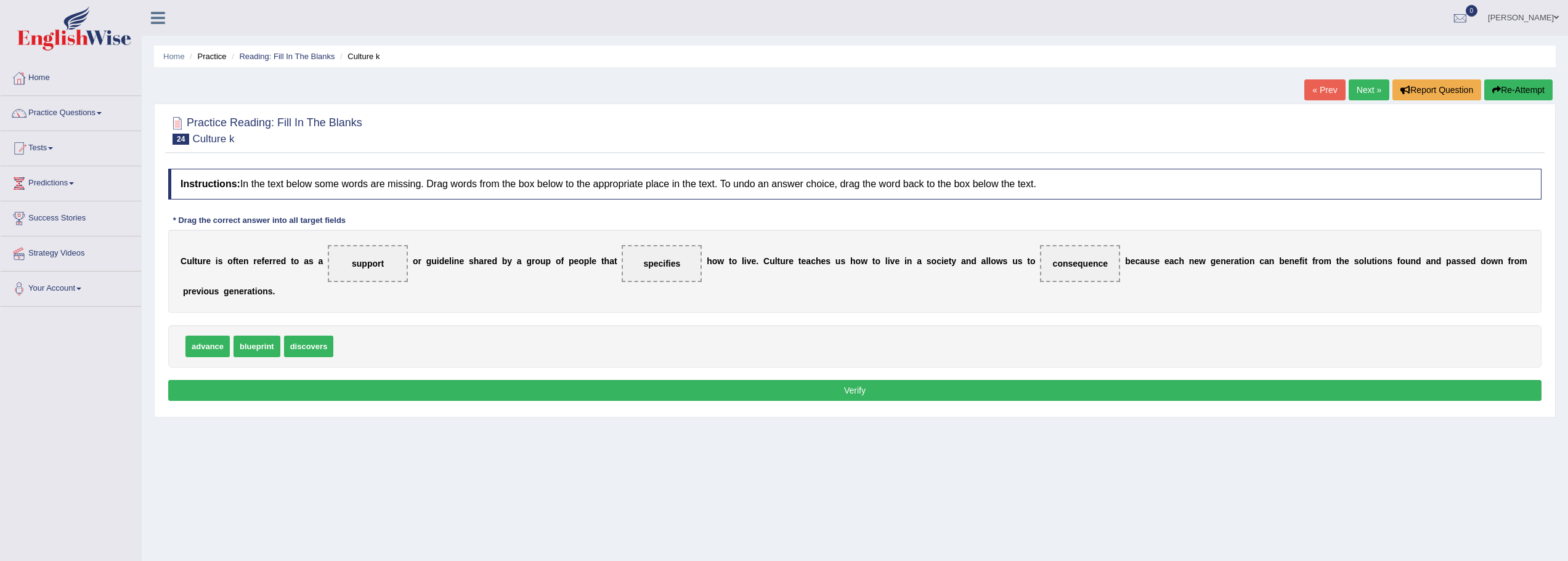
click at [993, 384] on button "Verify" at bounding box center [854, 390] width 1373 height 21
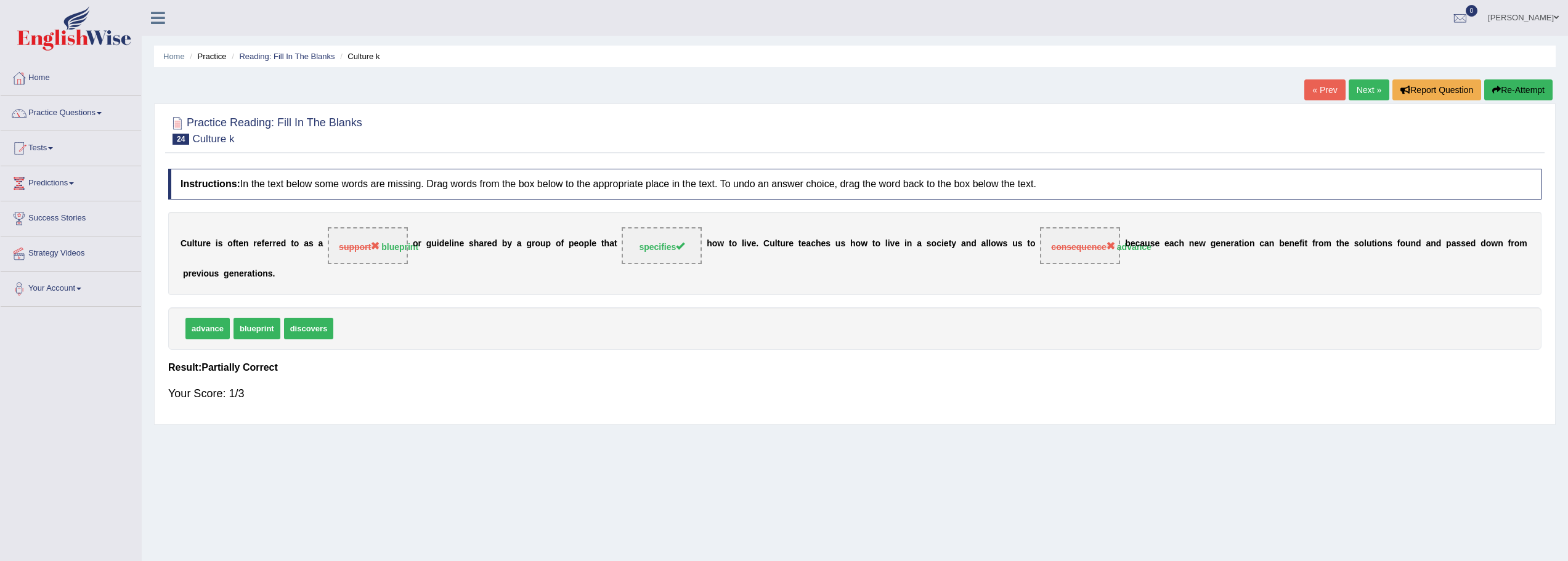
click at [1362, 95] on link "Next »" at bounding box center [1368, 90] width 40 height 21
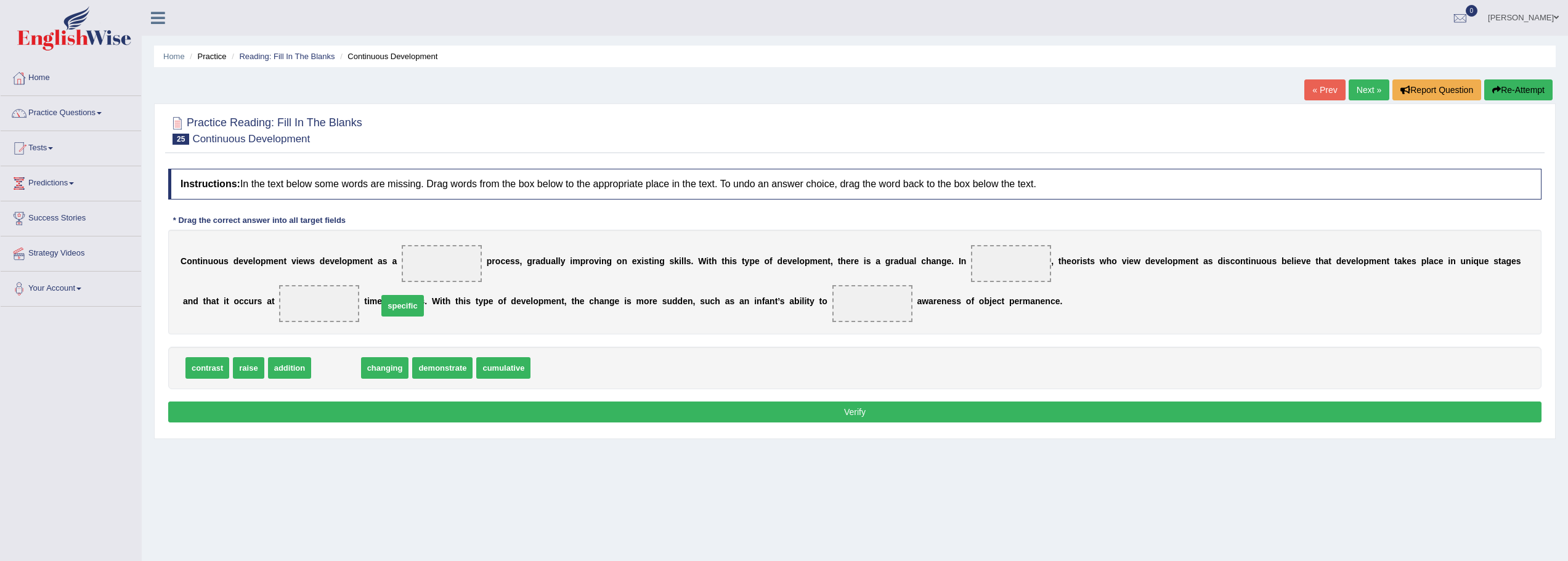
drag, startPoint x: 340, startPoint y: 368, endPoint x: 452, endPoint y: 268, distance: 150.1
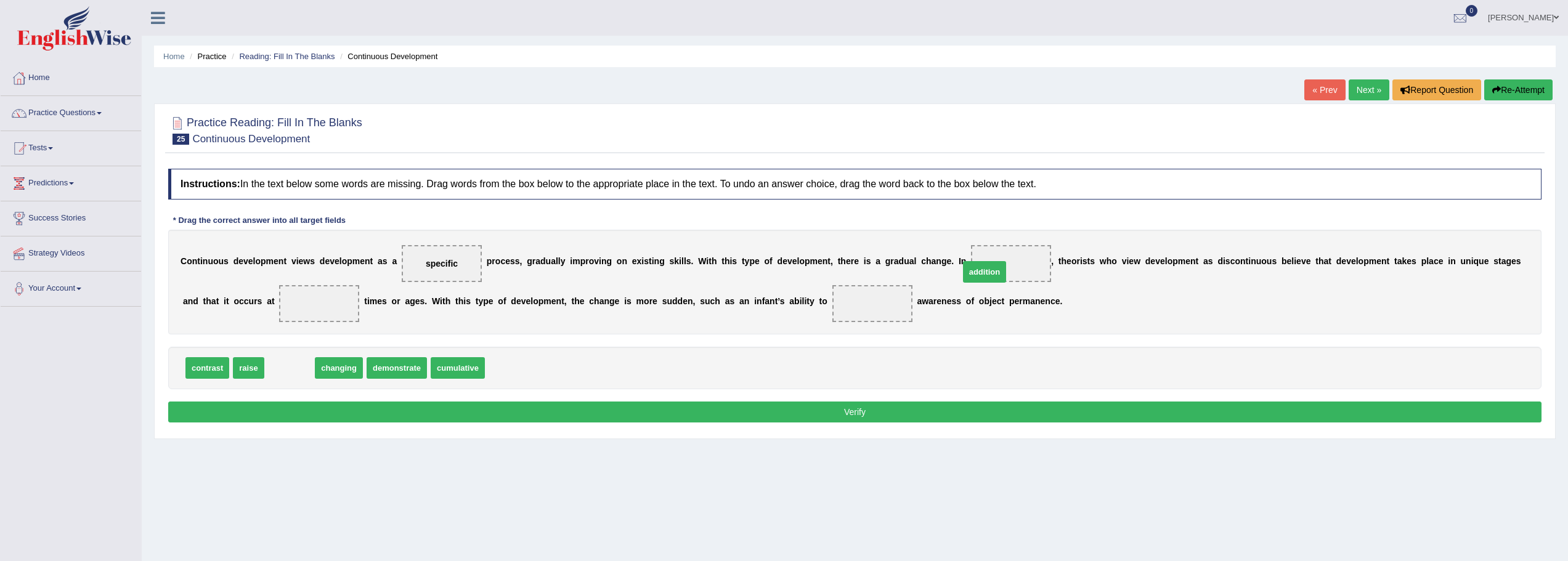
drag, startPoint x: 292, startPoint y: 369, endPoint x: 1009, endPoint y: 268, distance: 724.1
drag, startPoint x: 1017, startPoint y: 263, endPoint x: 513, endPoint y: 371, distance: 515.4
drag, startPoint x: 215, startPoint y: 368, endPoint x: 1023, endPoint y: 270, distance: 813.9
click at [304, 328] on div "C o n t i n u o u s d e v e l o p m e n t v i e w s d e v e l o p m e n t a s a…" at bounding box center [854, 283] width 1373 height 105
drag, startPoint x: 244, startPoint y: 367, endPoint x: 323, endPoint y: 312, distance: 96.3
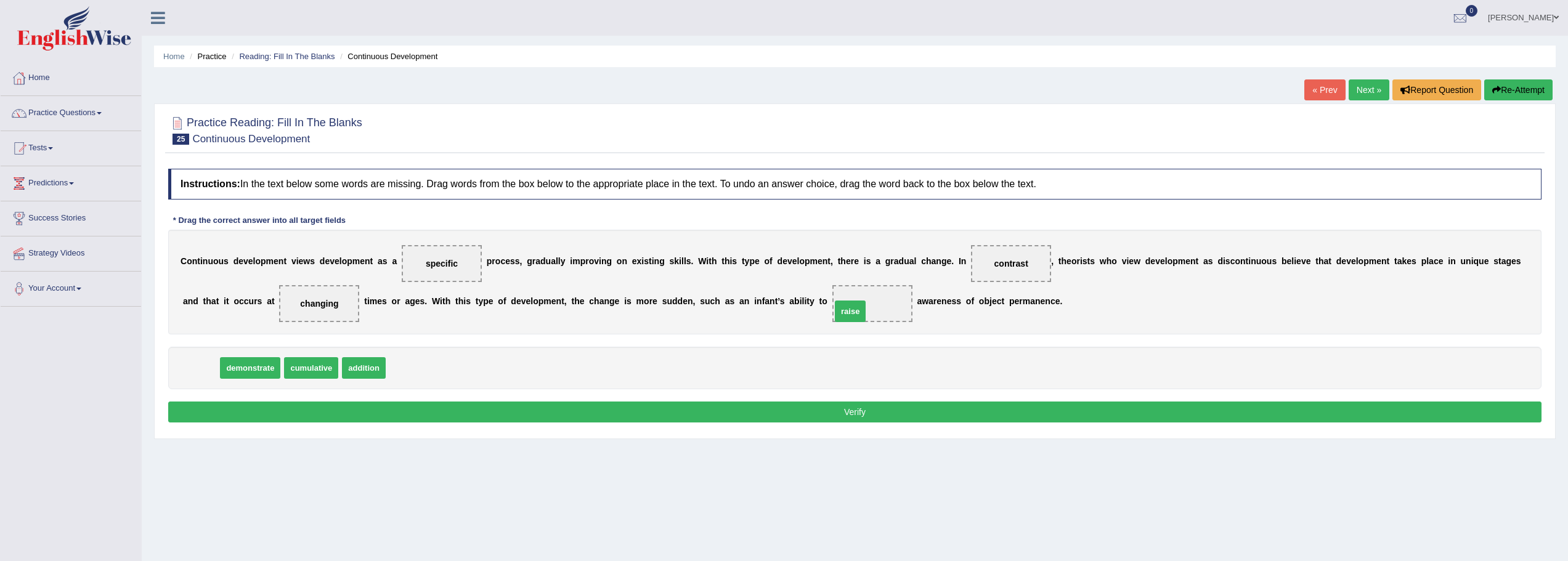
drag, startPoint x: 345, startPoint y: 352, endPoint x: 890, endPoint y: 312, distance: 546.5
click at [865, 415] on button "Verify" at bounding box center [854, 412] width 1373 height 21
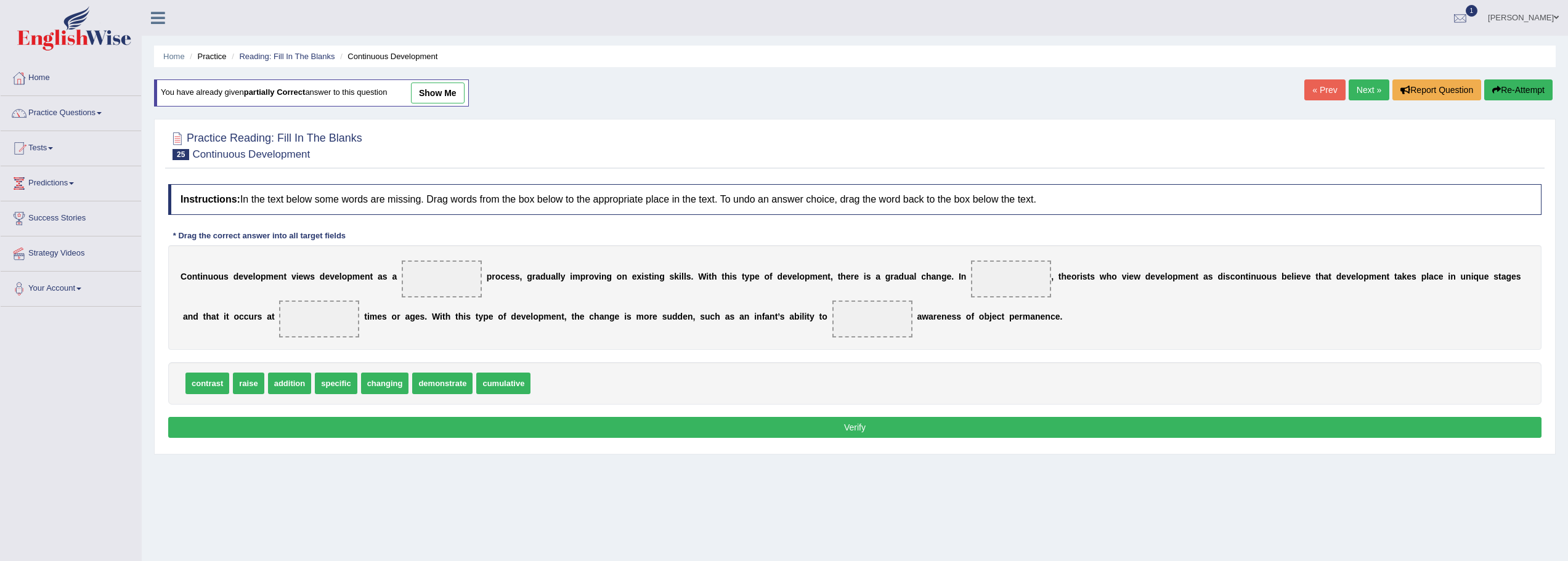
click at [1463, 15] on div at bounding box center [1460, 18] width 18 height 18
click at [1354, 61] on span "Exam evaluated" at bounding box center [1385, 61] width 164 height 10
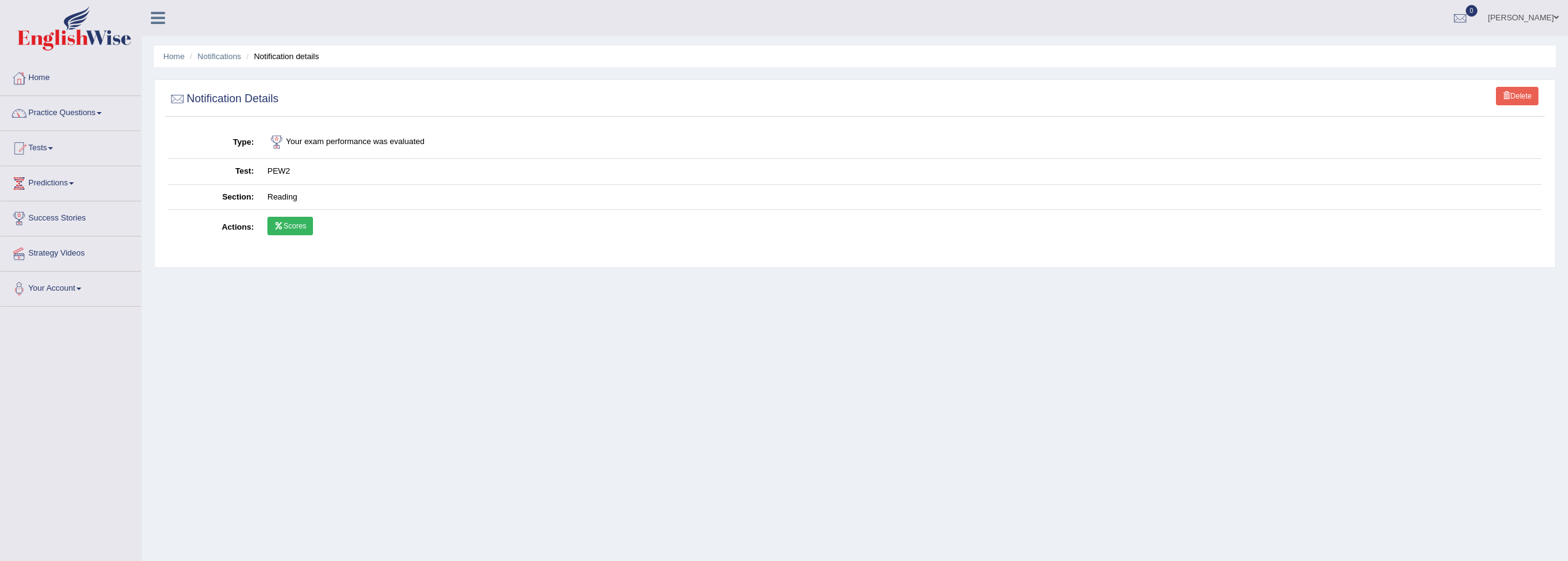
click at [303, 227] on link "Scores" at bounding box center [290, 226] width 46 height 18
